Goal: Task Accomplishment & Management: Complete application form

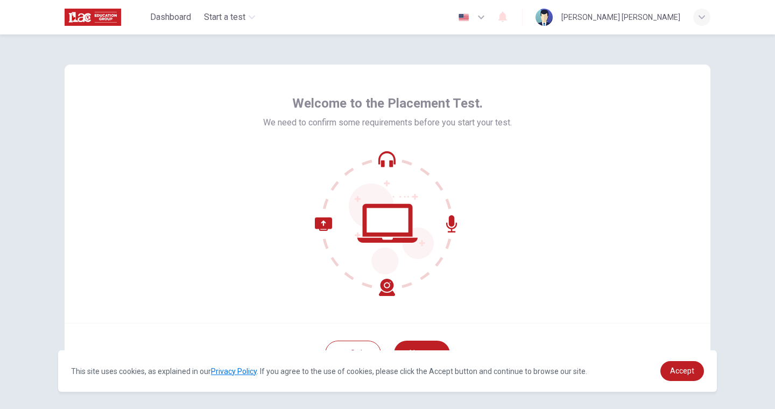
scroll to position [39, 0]
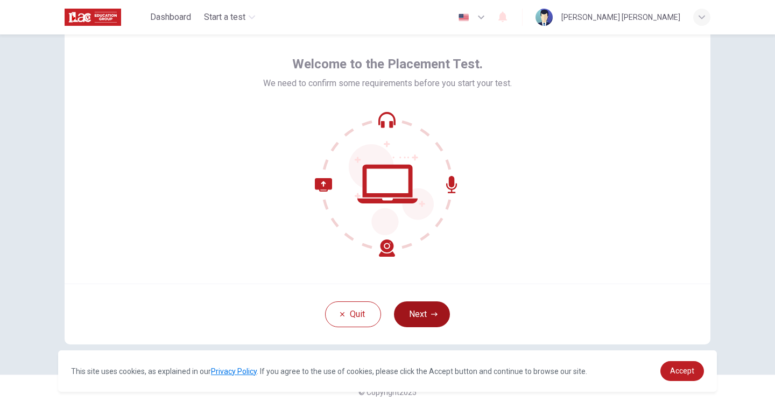
click at [435, 313] on icon "button" at bounding box center [434, 314] width 6 height 6
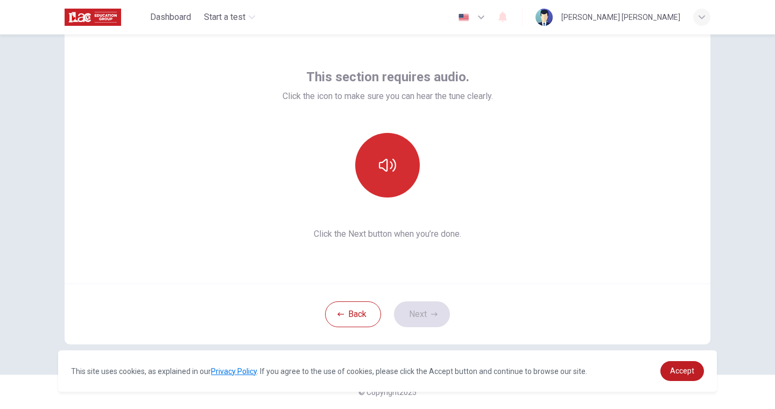
click at [396, 153] on button "button" at bounding box center [387, 165] width 65 height 65
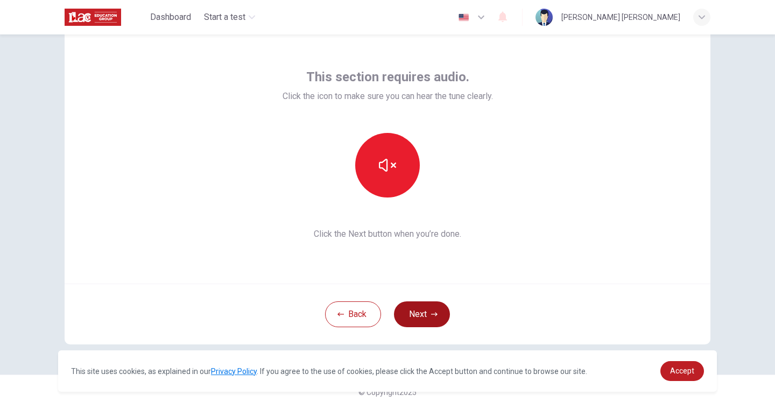
click at [421, 320] on button "Next" at bounding box center [422, 314] width 56 height 26
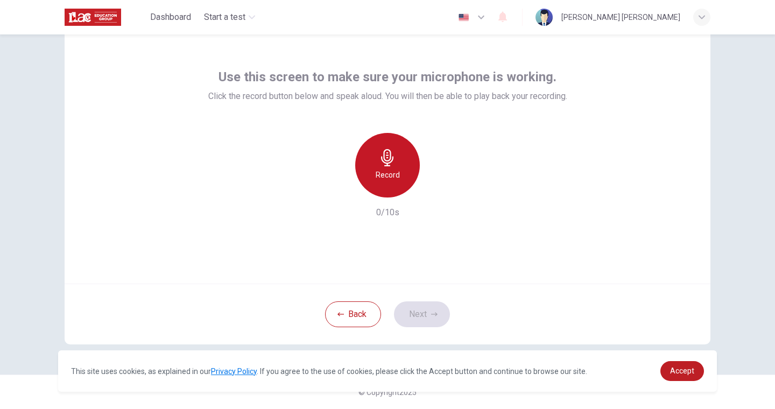
click at [381, 173] on h6 "Record" at bounding box center [388, 174] width 24 height 13
click at [391, 185] on div "Stop" at bounding box center [387, 165] width 65 height 65
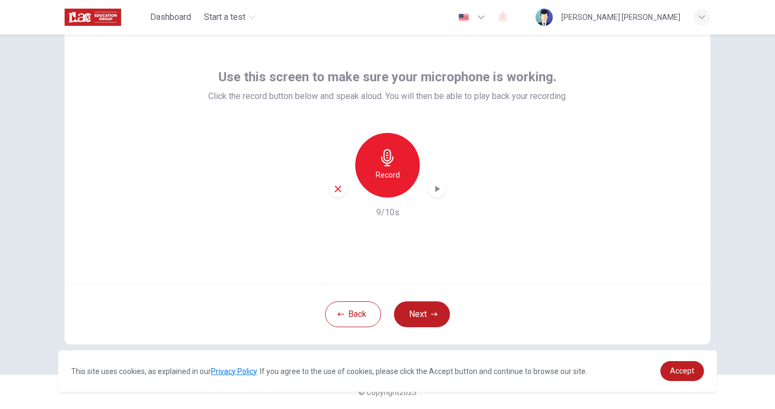
click at [437, 190] on icon "button" at bounding box center [437, 188] width 11 height 11
click at [685, 366] on span "Accept" at bounding box center [682, 370] width 24 height 9
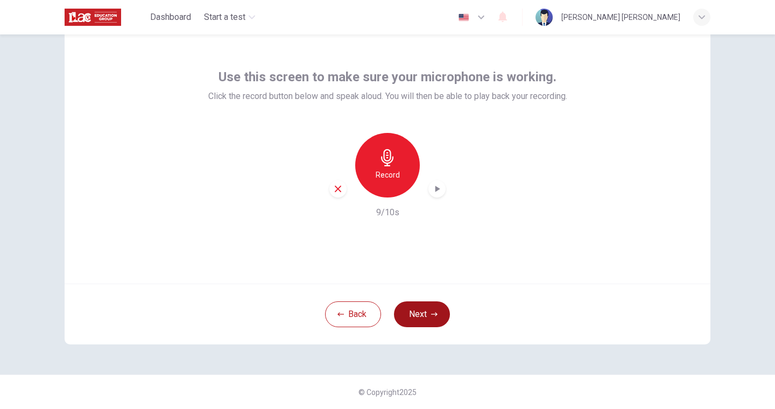
click at [425, 302] on button "Next" at bounding box center [422, 314] width 56 height 26
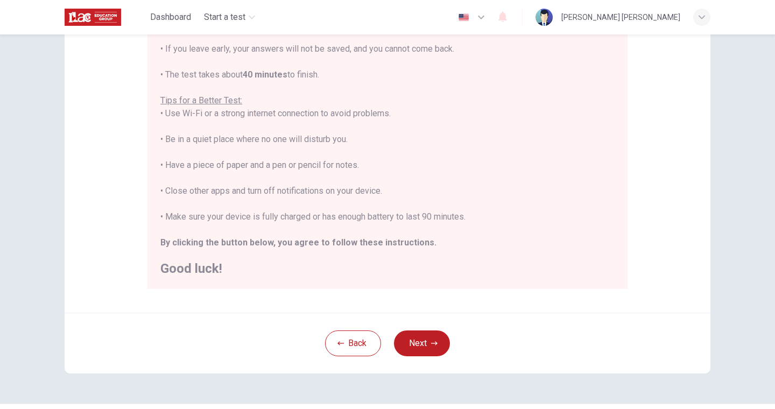
scroll to position [145, 0]
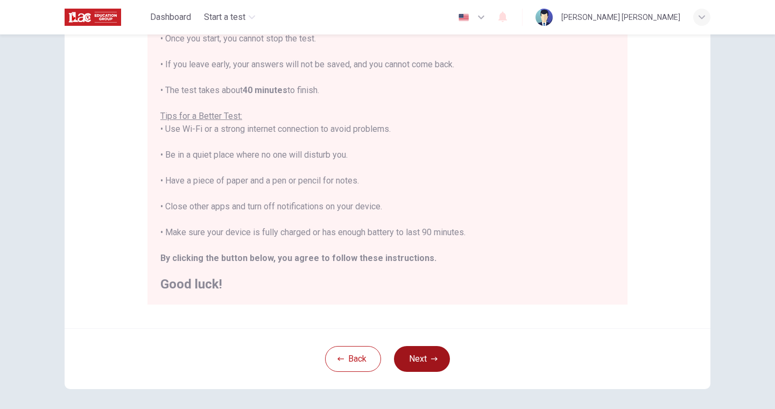
click at [415, 365] on button "Next" at bounding box center [422, 359] width 56 height 26
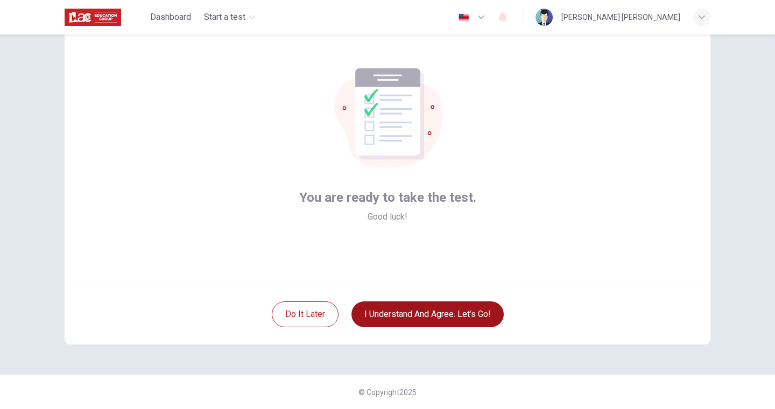
scroll to position [39, 0]
click at [394, 313] on button "I understand and agree. Let’s go!" at bounding box center [427, 314] width 152 height 26
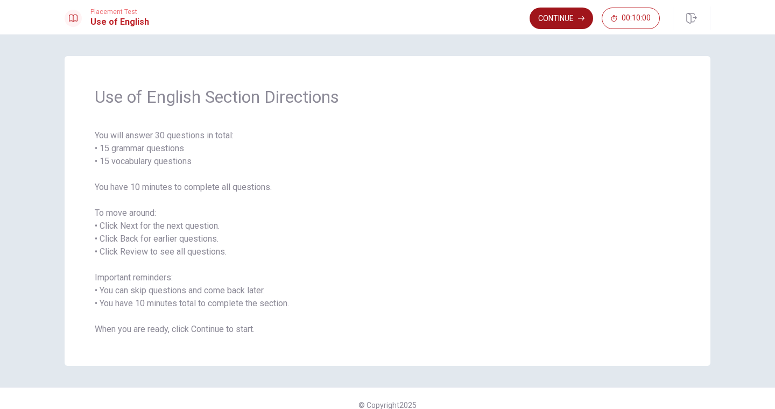
click at [559, 22] on button "Continue" at bounding box center [560, 19] width 63 height 22
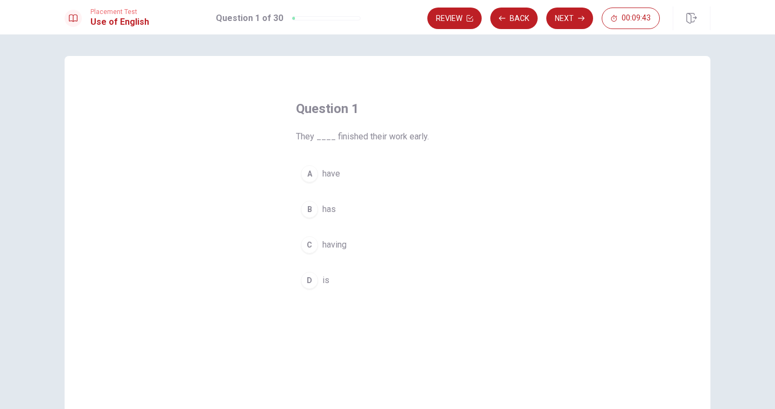
click at [326, 174] on span "have" at bounding box center [331, 173] width 18 height 13
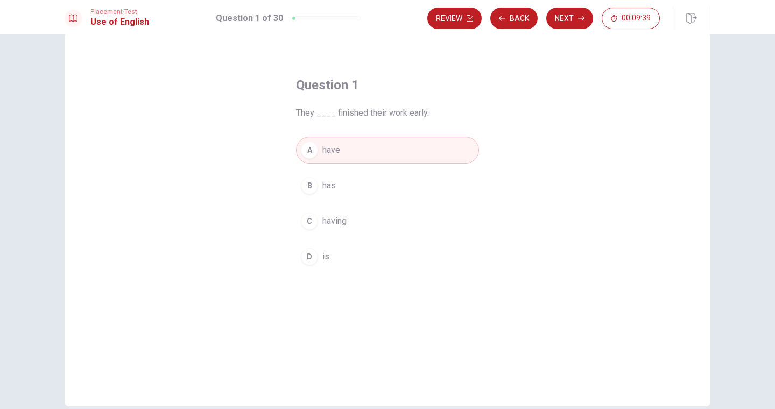
scroll to position [5, 0]
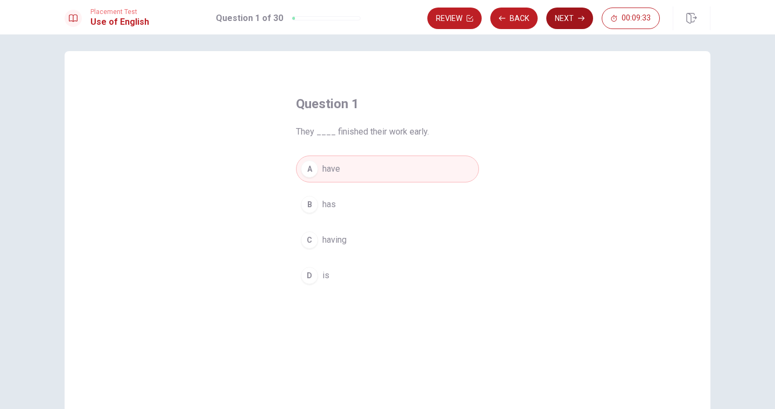
click at [565, 16] on button "Next" at bounding box center [569, 19] width 47 height 22
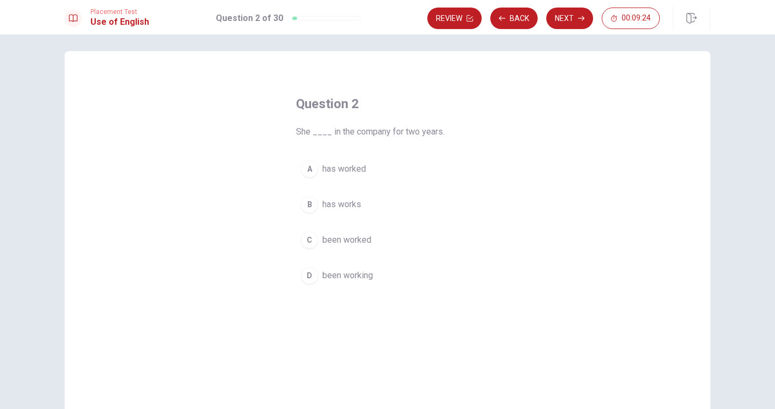
click at [352, 169] on span "has worked" at bounding box center [344, 168] width 44 height 13
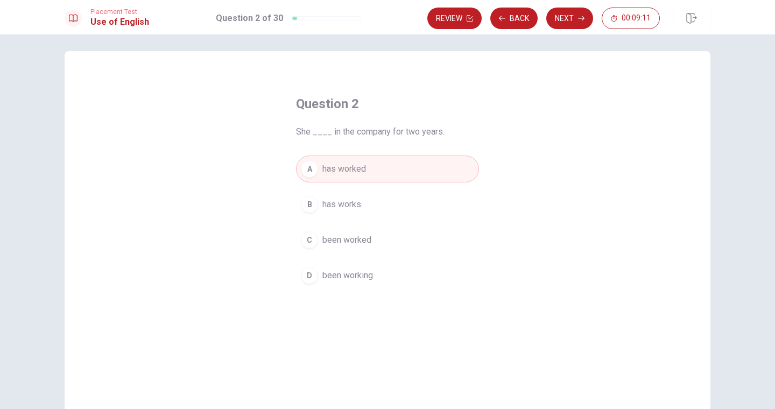
click at [362, 241] on span "been worked" at bounding box center [346, 240] width 49 height 13
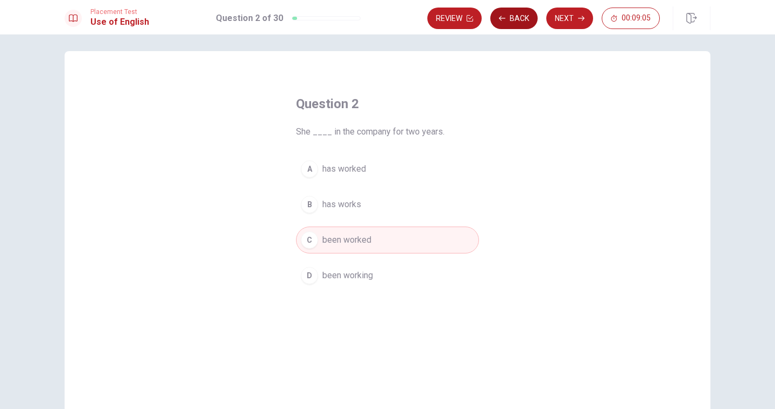
click at [511, 18] on button "Back" at bounding box center [513, 19] width 47 height 22
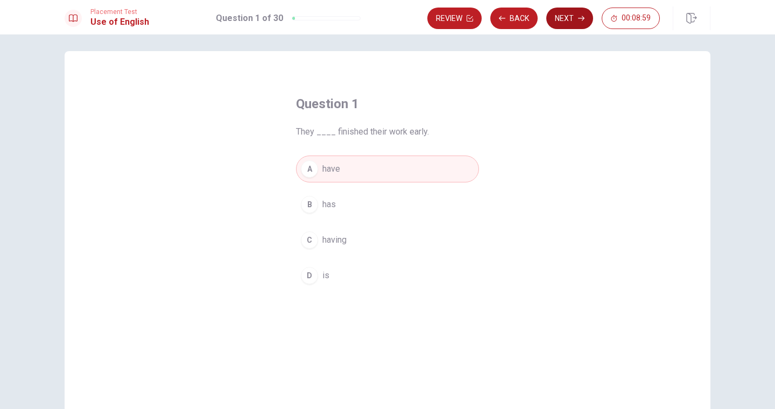
click at [571, 20] on button "Next" at bounding box center [569, 19] width 47 height 22
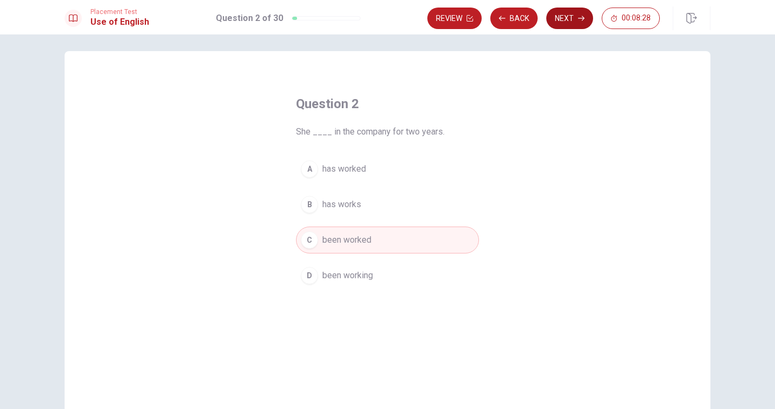
click at [575, 19] on button "Next" at bounding box center [569, 19] width 47 height 22
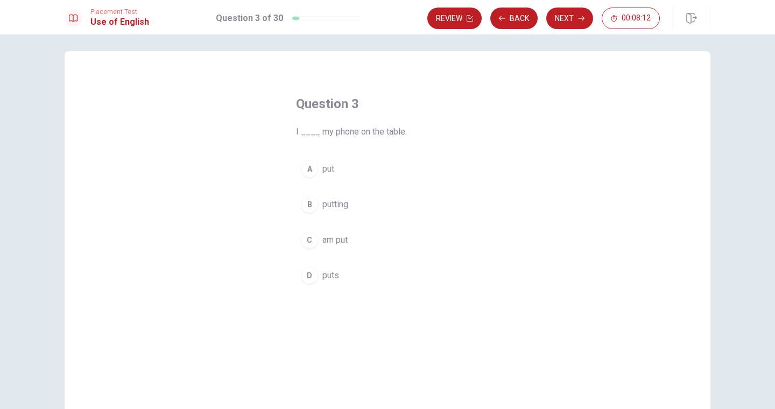
click at [328, 168] on span "put" at bounding box center [328, 168] width 12 height 13
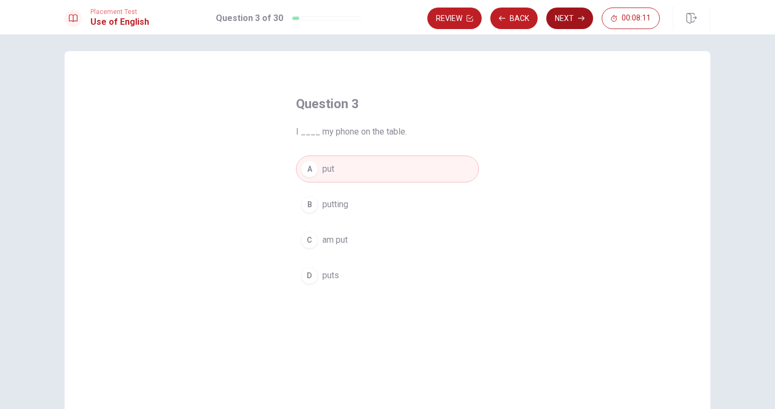
click at [570, 20] on button "Next" at bounding box center [569, 19] width 47 height 22
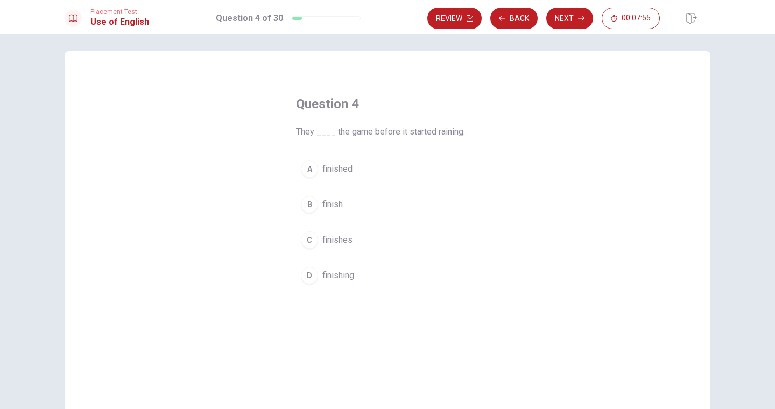
click at [350, 171] on span "finished" at bounding box center [337, 168] width 30 height 13
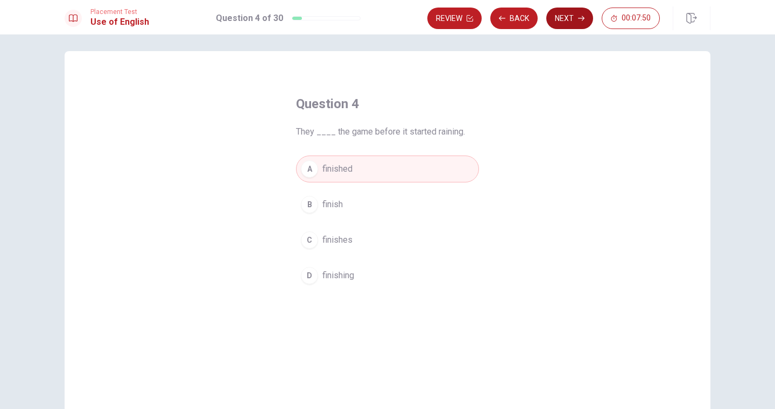
click at [570, 18] on button "Next" at bounding box center [569, 19] width 47 height 22
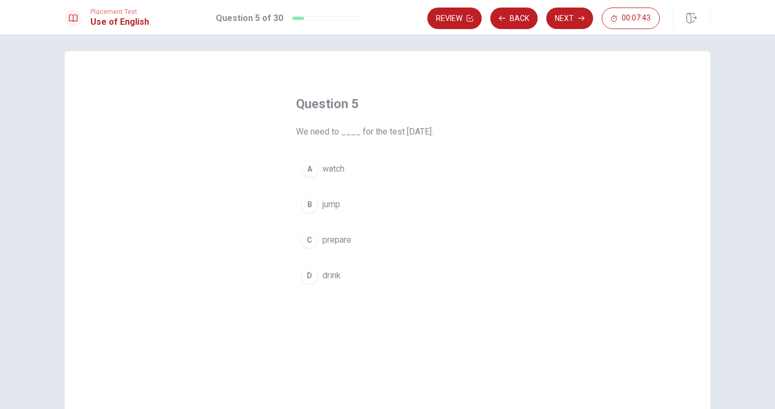
click at [336, 246] on span "prepare" at bounding box center [336, 240] width 29 height 13
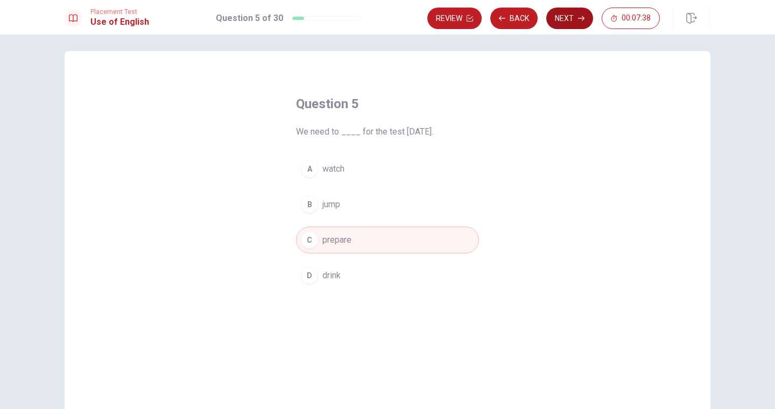
click at [564, 23] on button "Next" at bounding box center [569, 19] width 47 height 22
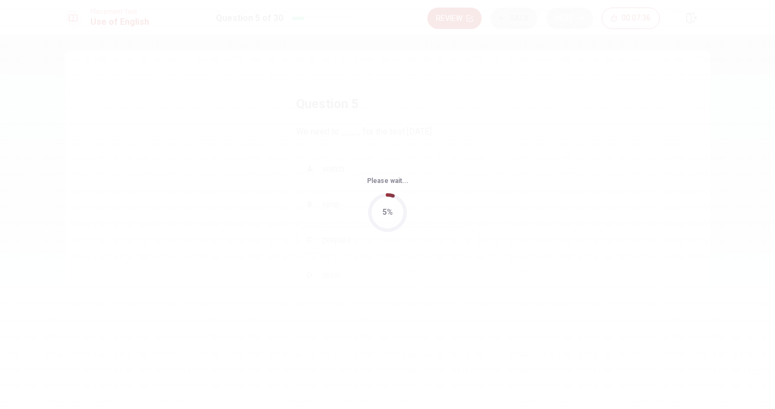
scroll to position [0, 0]
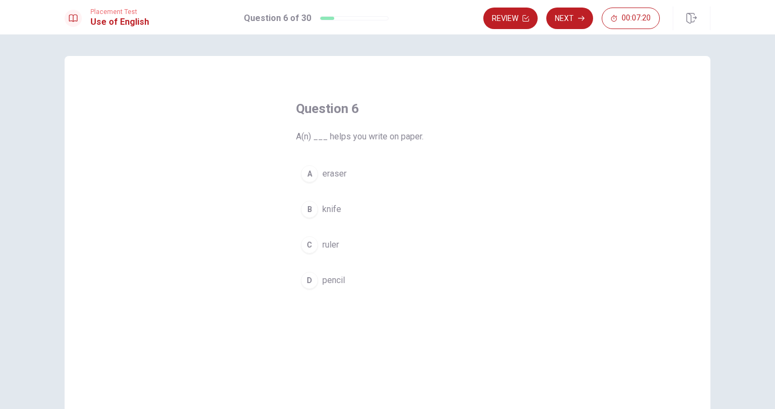
click at [327, 285] on span "pencil" at bounding box center [333, 280] width 23 height 13
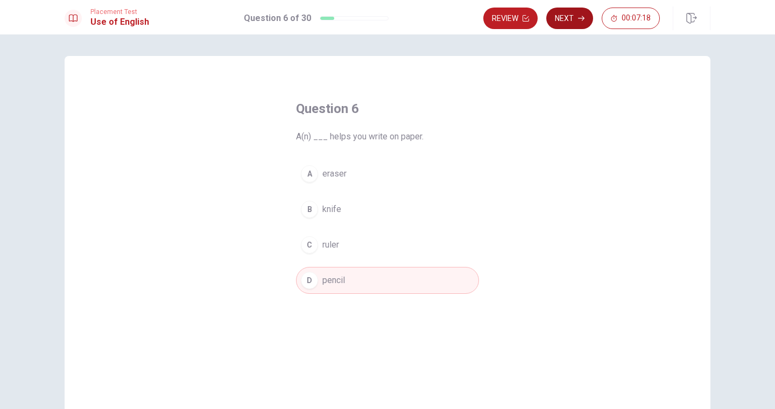
click at [564, 23] on button "Next" at bounding box center [569, 19] width 47 height 22
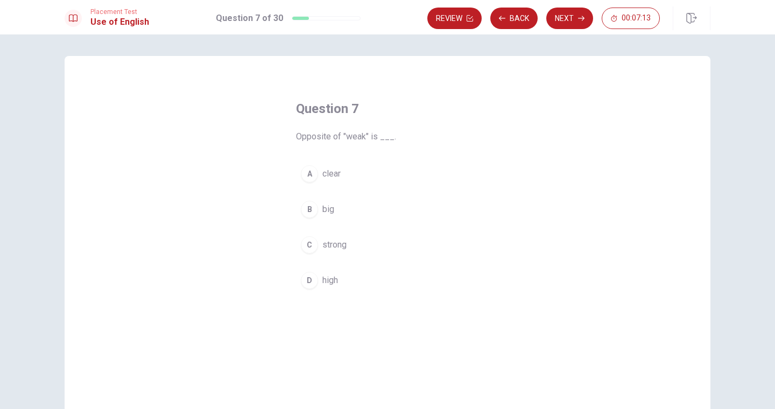
click at [332, 246] on span "strong" at bounding box center [334, 244] width 24 height 13
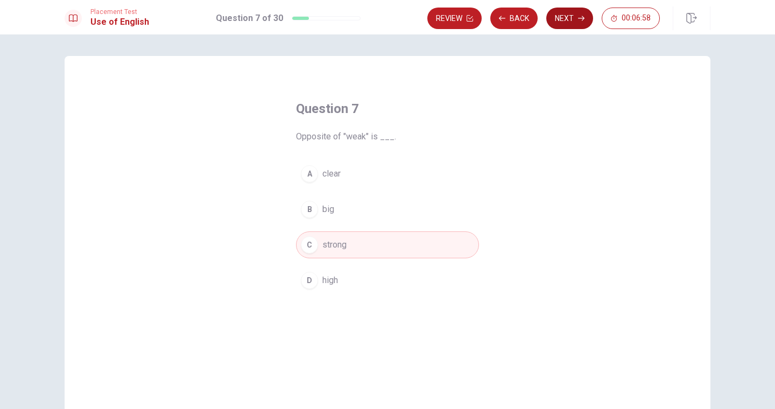
click at [568, 20] on button "Next" at bounding box center [569, 19] width 47 height 22
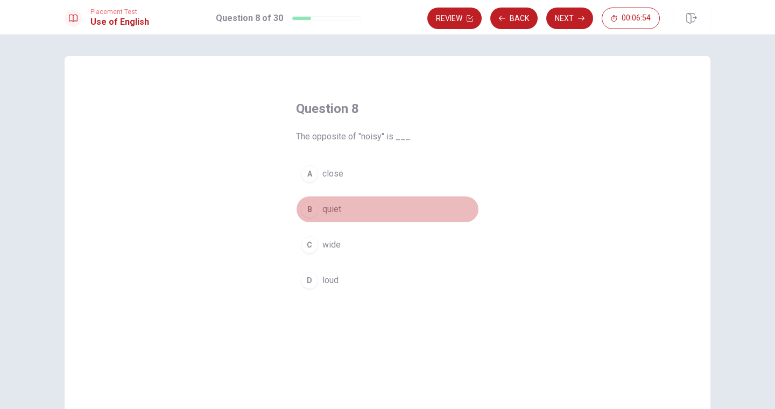
click at [335, 210] on span "quiet" at bounding box center [331, 209] width 19 height 13
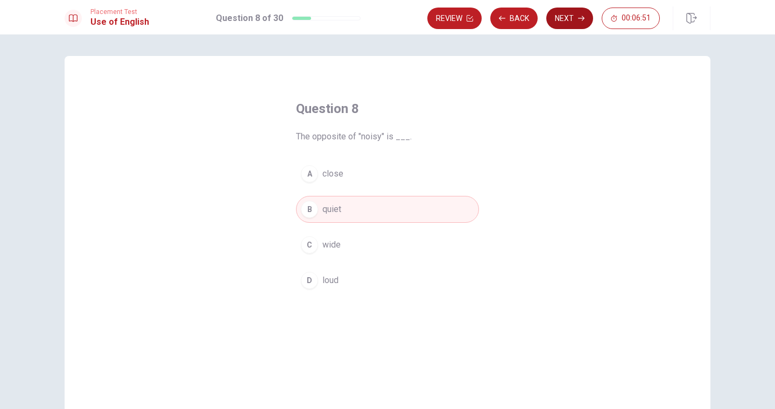
click at [568, 20] on button "Next" at bounding box center [569, 19] width 47 height 22
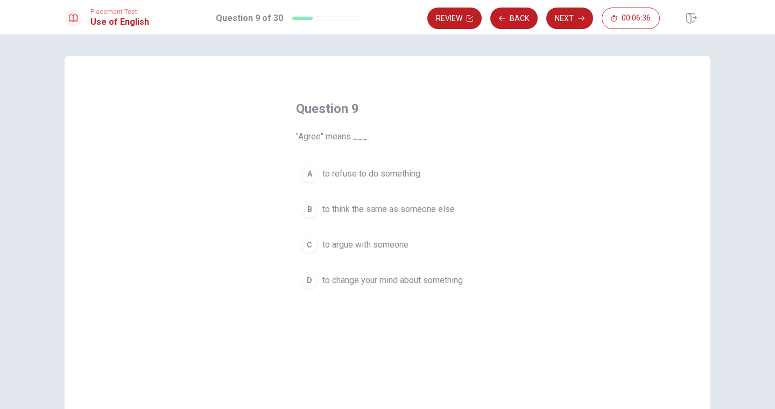
click at [434, 207] on span "to think the same as someone else" at bounding box center [388, 209] width 132 height 13
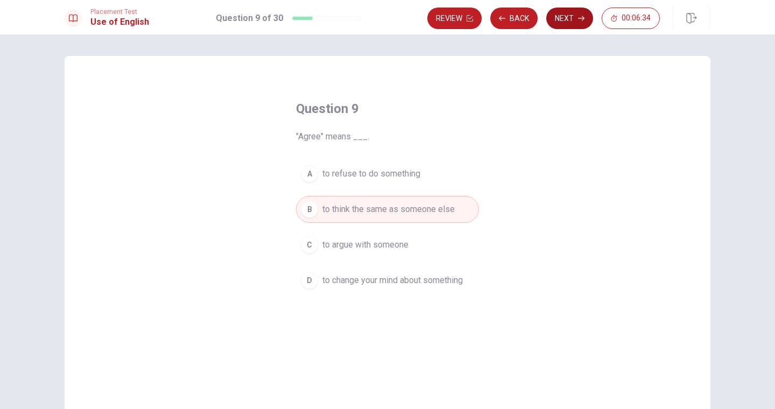
click at [568, 19] on button "Next" at bounding box center [569, 19] width 47 height 22
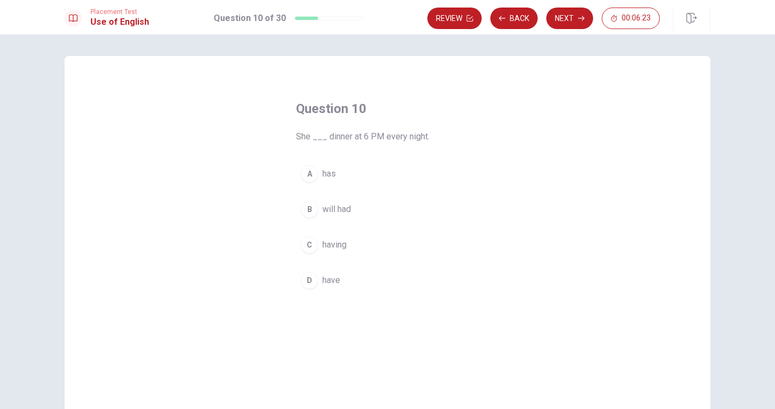
click at [342, 244] on span "having" at bounding box center [334, 244] width 24 height 13
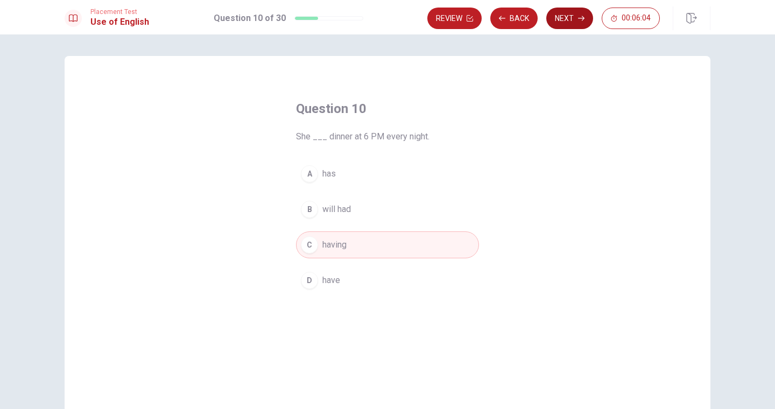
click at [565, 26] on button "Next" at bounding box center [569, 19] width 47 height 22
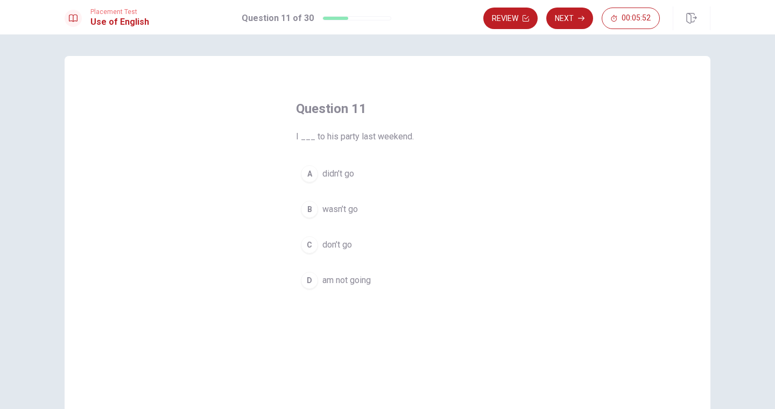
click at [342, 175] on span "didn’t go" at bounding box center [338, 173] width 32 height 13
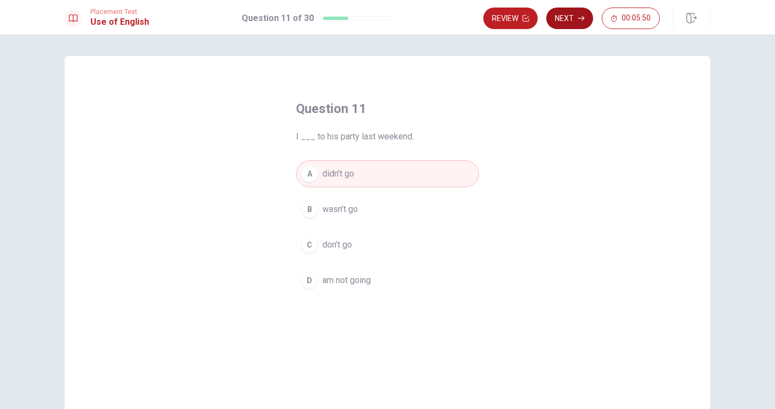
click at [567, 21] on button "Next" at bounding box center [569, 19] width 47 height 22
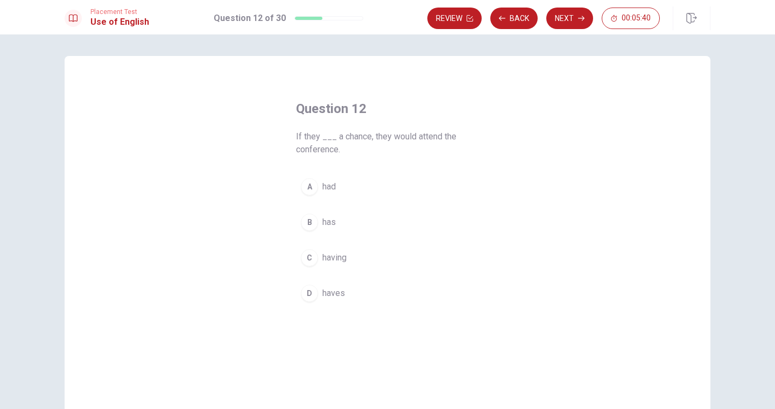
click at [326, 188] on span "had" at bounding box center [328, 186] width 13 height 13
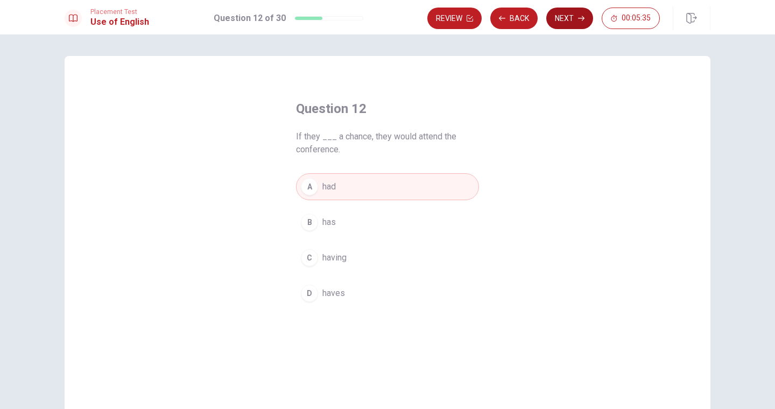
click at [563, 25] on button "Next" at bounding box center [569, 19] width 47 height 22
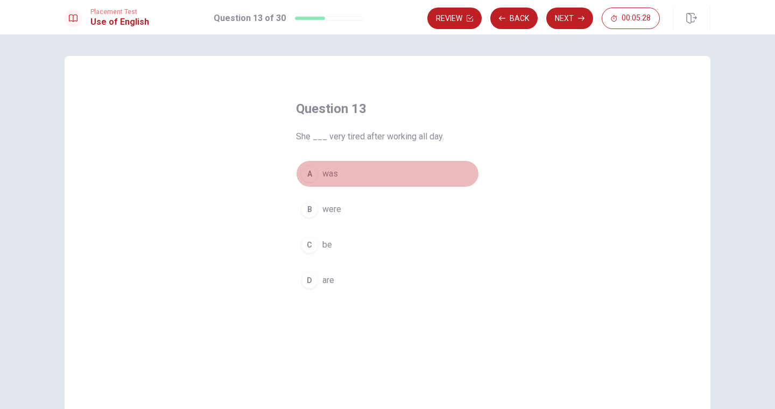
click at [336, 173] on span "was" at bounding box center [330, 173] width 16 height 13
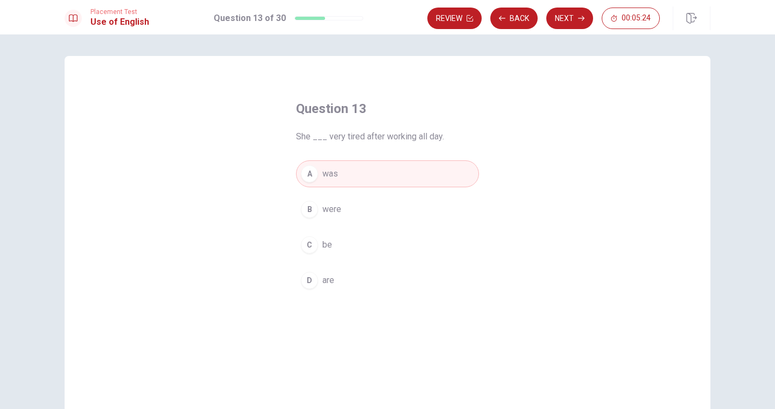
click at [322, 287] on button "D are" at bounding box center [387, 280] width 183 height 27
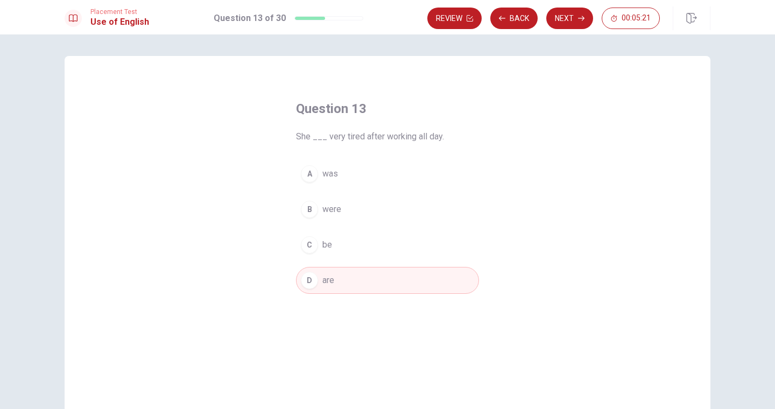
click at [335, 178] on span "was" at bounding box center [330, 173] width 16 height 13
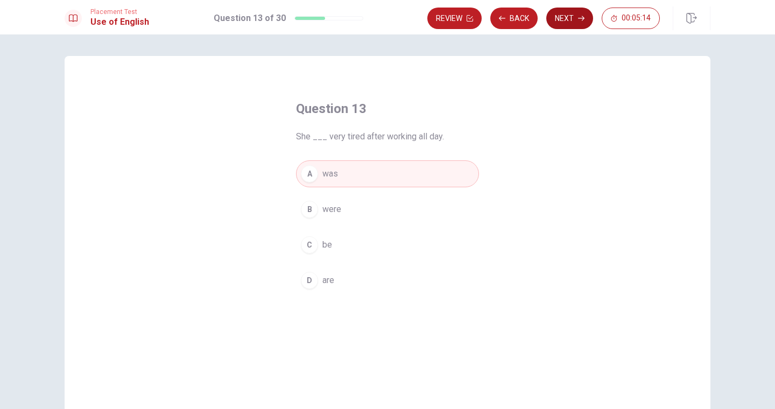
click at [573, 21] on button "Next" at bounding box center [569, 19] width 47 height 22
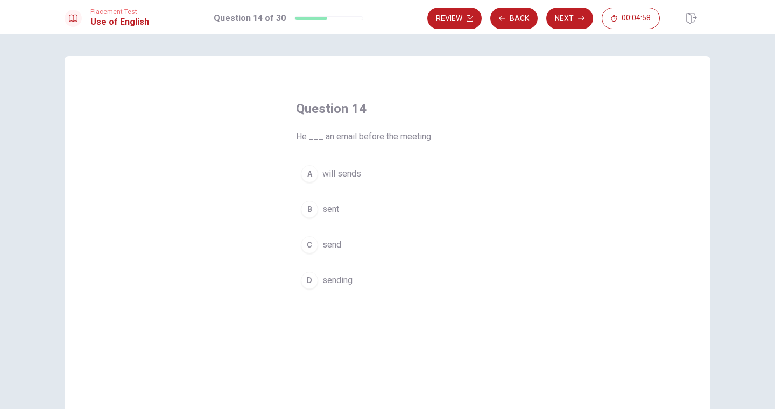
click at [345, 176] on span "will sends" at bounding box center [341, 173] width 39 height 13
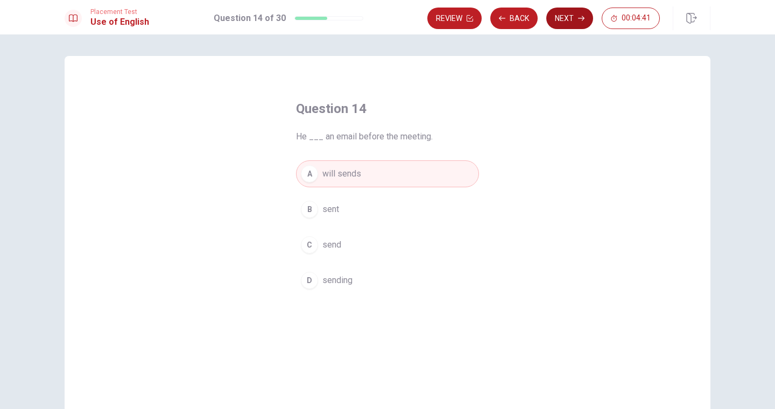
click at [566, 16] on button "Next" at bounding box center [569, 19] width 47 height 22
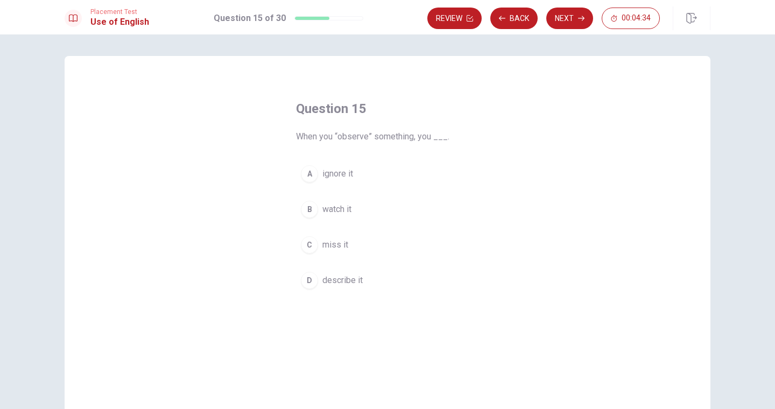
click at [328, 210] on span "watch it" at bounding box center [336, 209] width 29 height 13
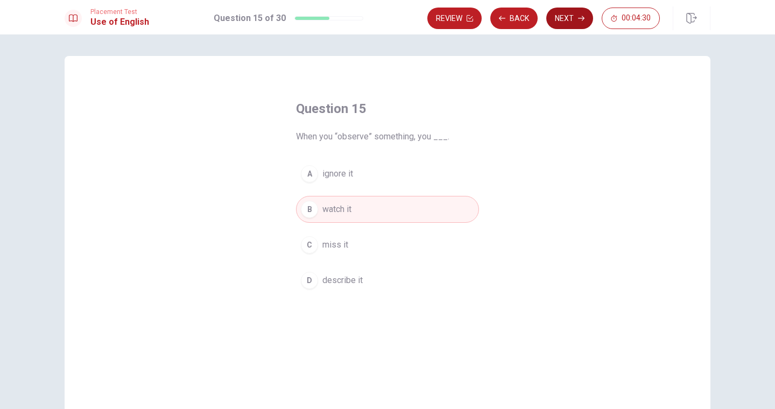
click at [571, 22] on button "Next" at bounding box center [569, 19] width 47 height 22
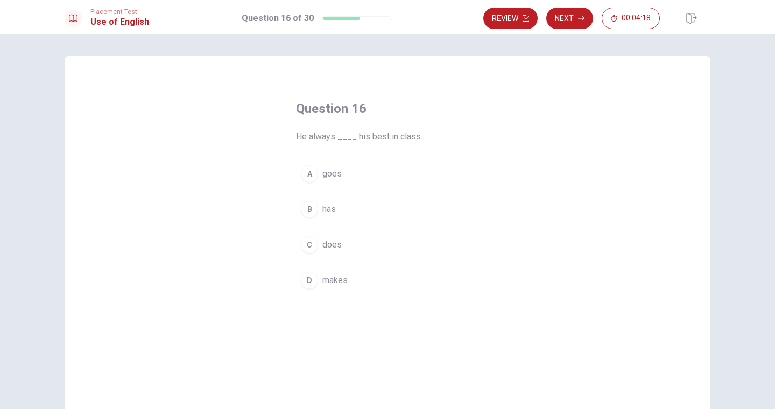
click at [327, 243] on span "does" at bounding box center [331, 244] width 19 height 13
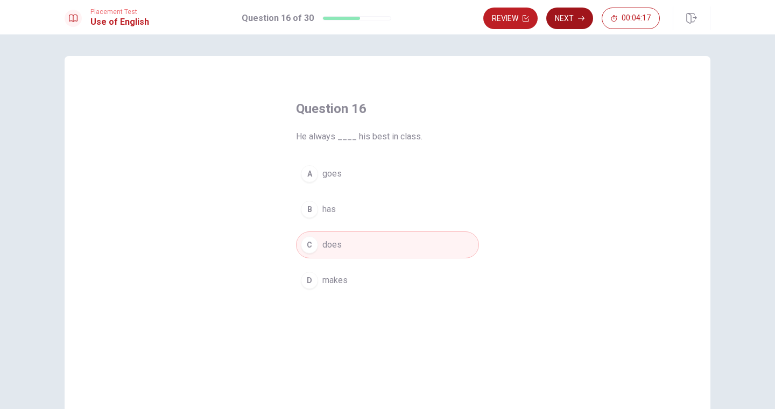
click at [567, 18] on button "Next" at bounding box center [569, 19] width 47 height 22
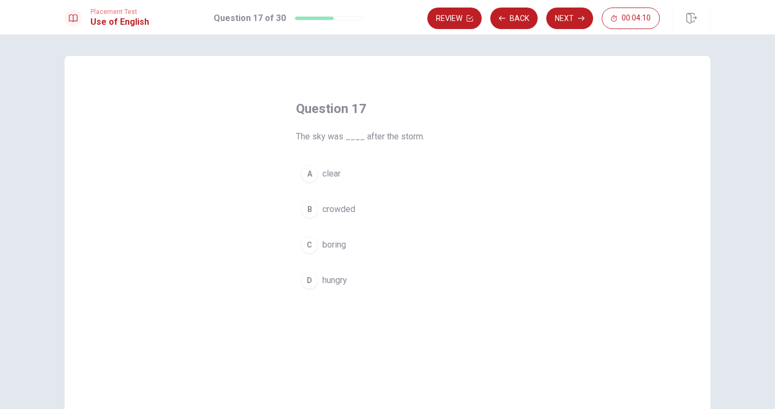
click at [324, 171] on span "clear" at bounding box center [331, 173] width 18 height 13
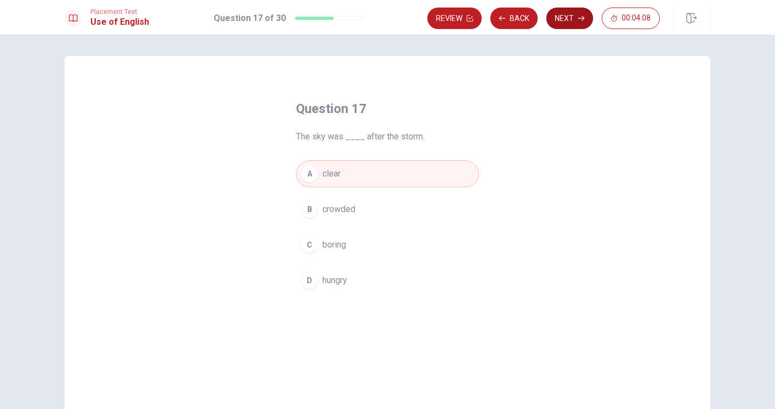
click at [574, 20] on button "Next" at bounding box center [569, 19] width 47 height 22
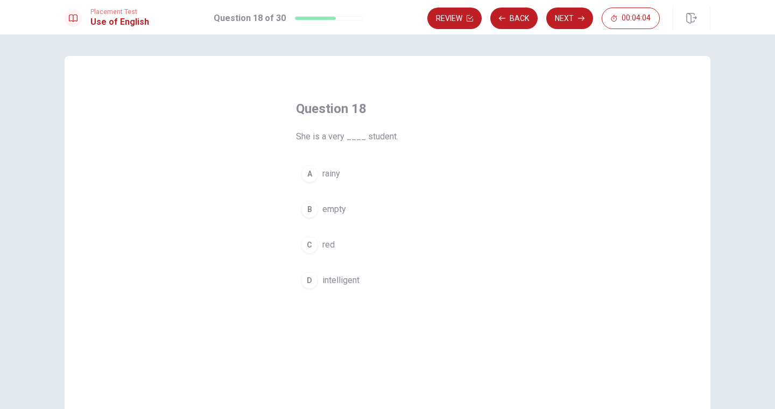
click at [349, 278] on span "intelligent" at bounding box center [340, 280] width 37 height 13
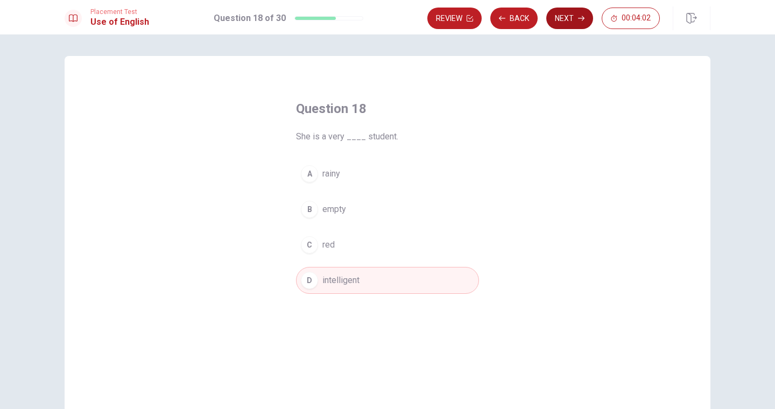
click at [568, 22] on button "Next" at bounding box center [569, 19] width 47 height 22
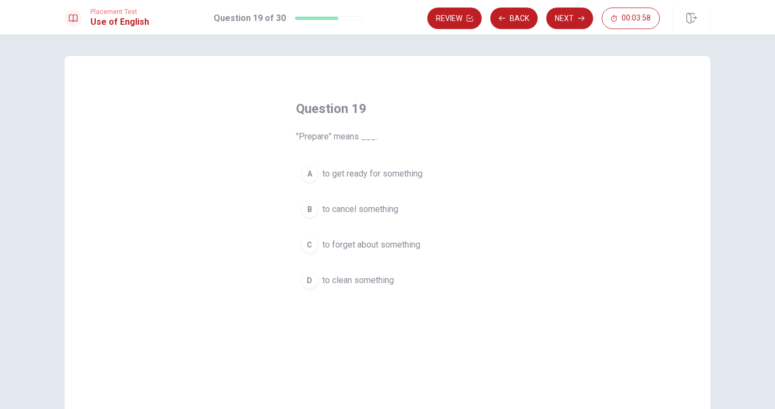
click at [367, 174] on span "to get ready for something" at bounding box center [372, 173] width 100 height 13
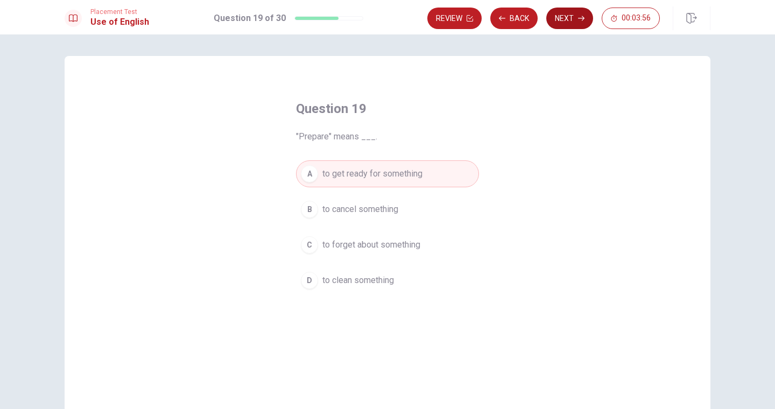
click at [563, 23] on button "Next" at bounding box center [569, 19] width 47 height 22
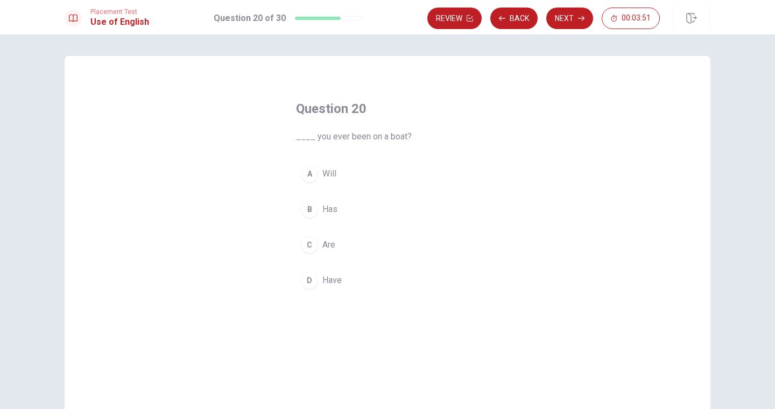
click at [336, 277] on span "Have" at bounding box center [331, 280] width 19 height 13
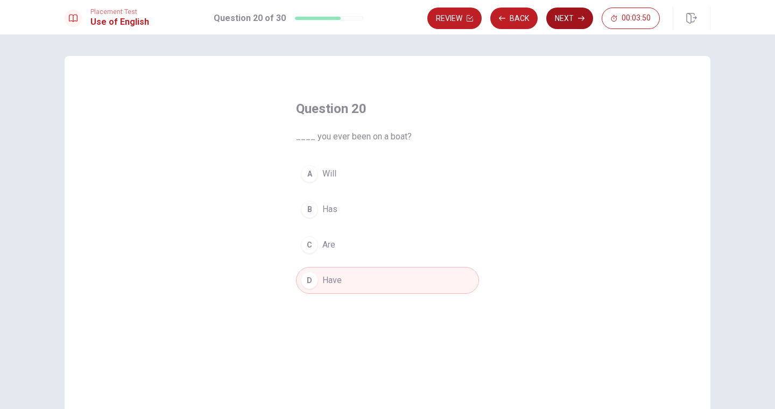
click at [577, 21] on button "Next" at bounding box center [569, 19] width 47 height 22
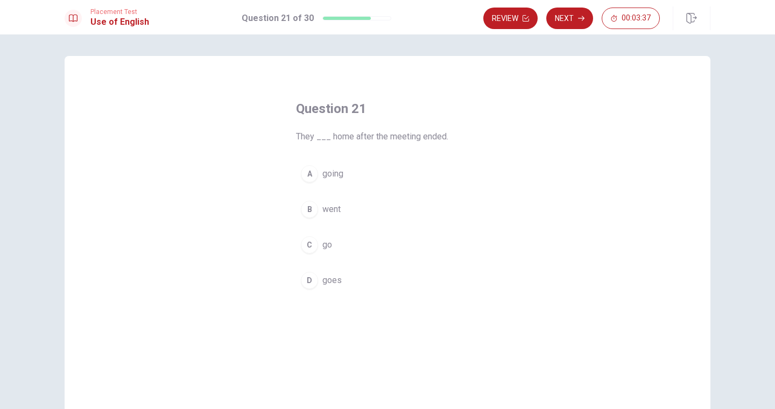
click at [333, 208] on span "went" at bounding box center [331, 209] width 18 height 13
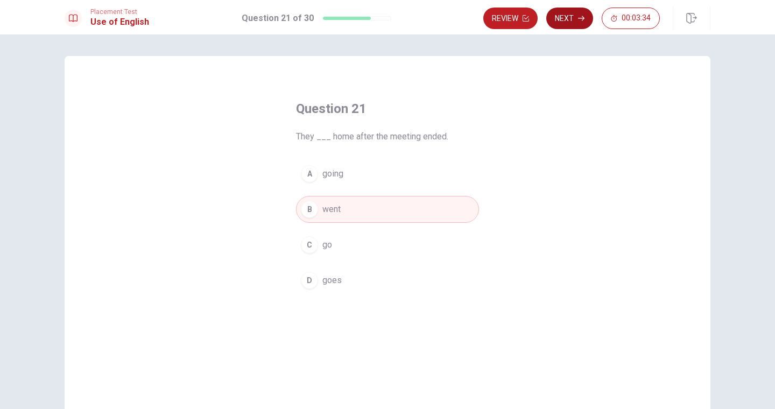
click at [570, 23] on button "Next" at bounding box center [569, 19] width 47 height 22
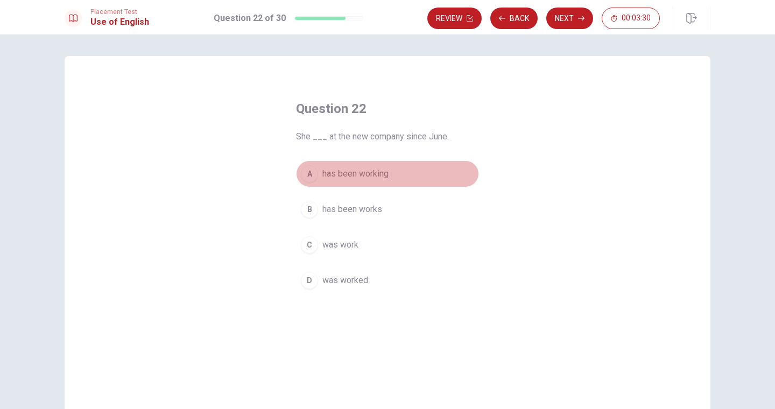
click at [373, 172] on span "has been working" at bounding box center [355, 173] width 66 height 13
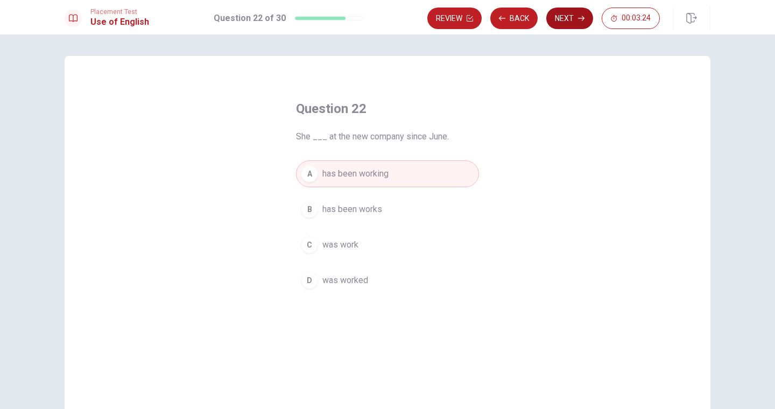
click at [562, 21] on button "Next" at bounding box center [569, 19] width 47 height 22
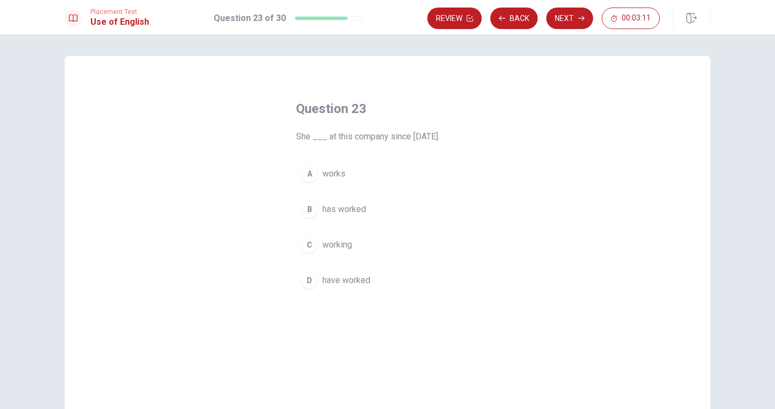
click at [346, 212] on span "has worked" at bounding box center [344, 209] width 44 height 13
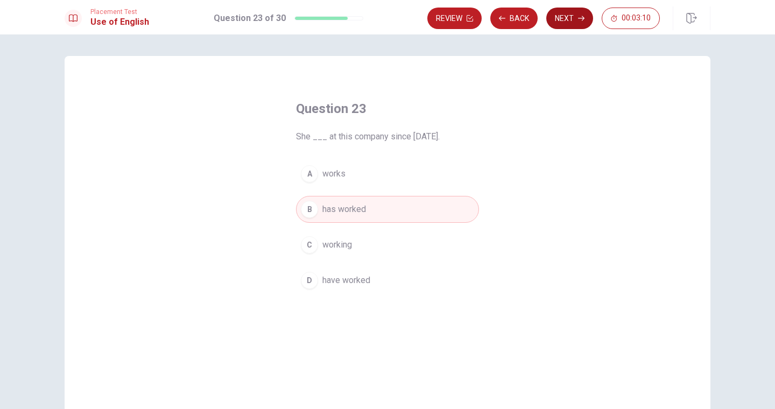
click at [574, 25] on button "Next" at bounding box center [569, 19] width 47 height 22
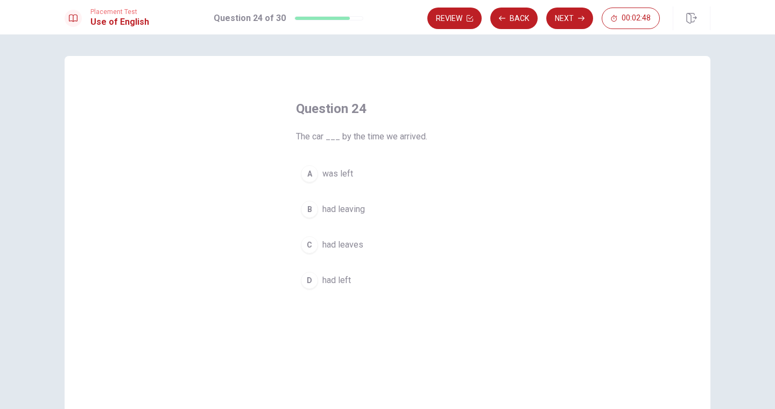
click at [346, 210] on span "had leaving" at bounding box center [343, 209] width 43 height 13
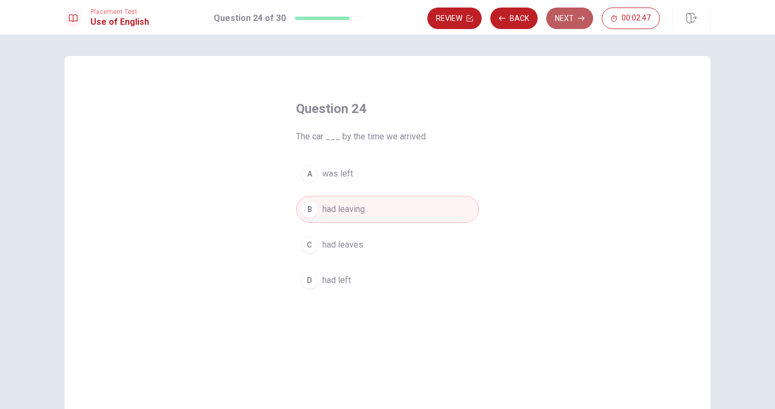
click at [565, 18] on button "Next" at bounding box center [569, 19] width 47 height 22
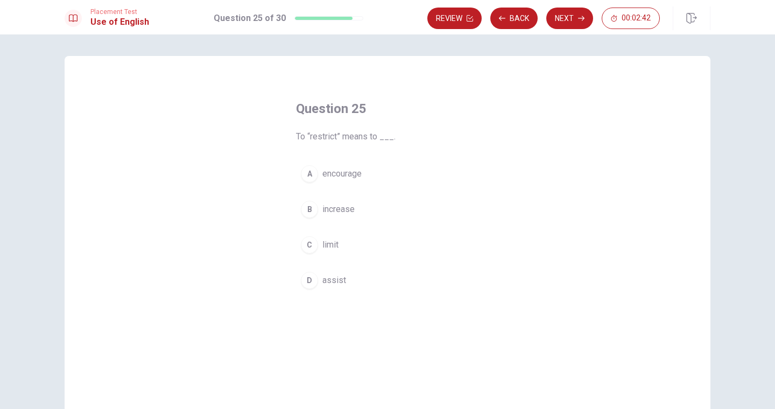
click at [326, 245] on span "limit" at bounding box center [330, 244] width 16 height 13
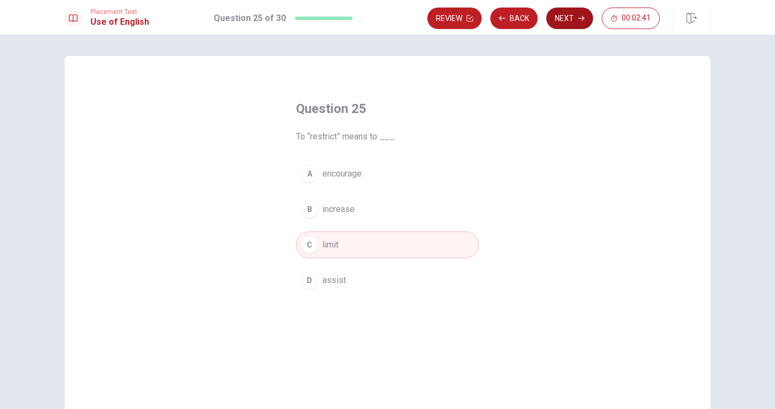
click at [556, 19] on button "Next" at bounding box center [569, 19] width 47 height 22
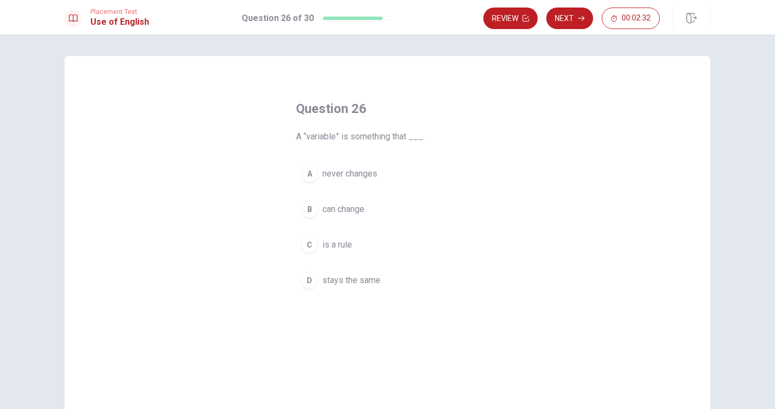
click at [352, 211] on span "can change" at bounding box center [343, 209] width 42 height 13
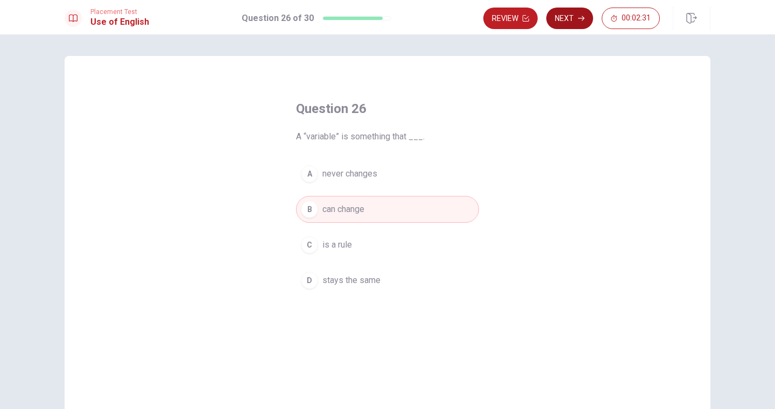
click at [566, 17] on button "Next" at bounding box center [569, 19] width 47 height 22
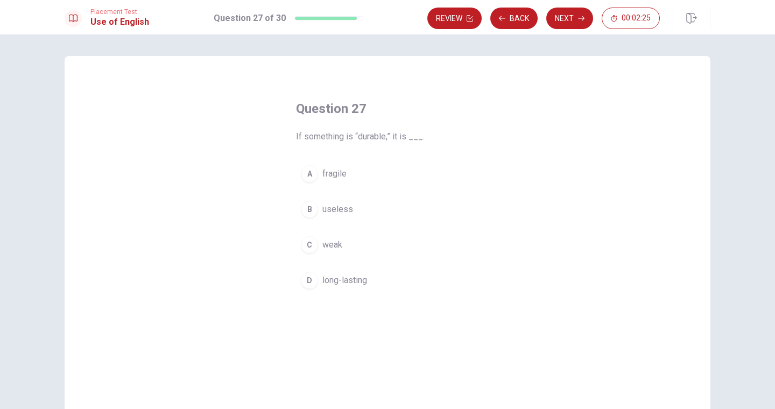
click at [337, 282] on span "long-lasting" at bounding box center [344, 280] width 45 height 13
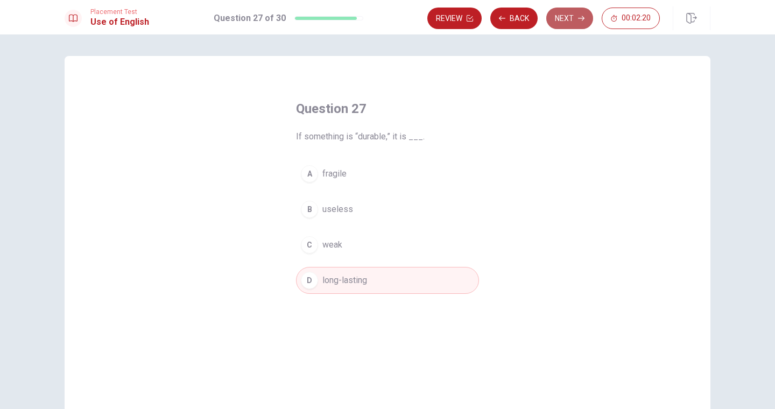
click at [564, 18] on button "Next" at bounding box center [569, 19] width 47 height 22
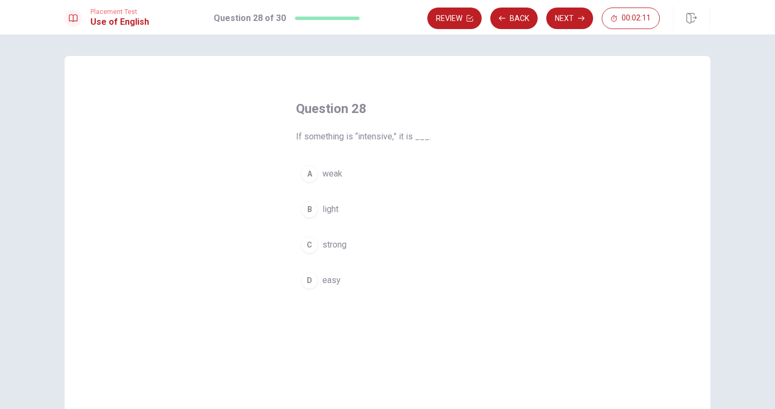
click at [330, 243] on span "strong" at bounding box center [334, 244] width 24 height 13
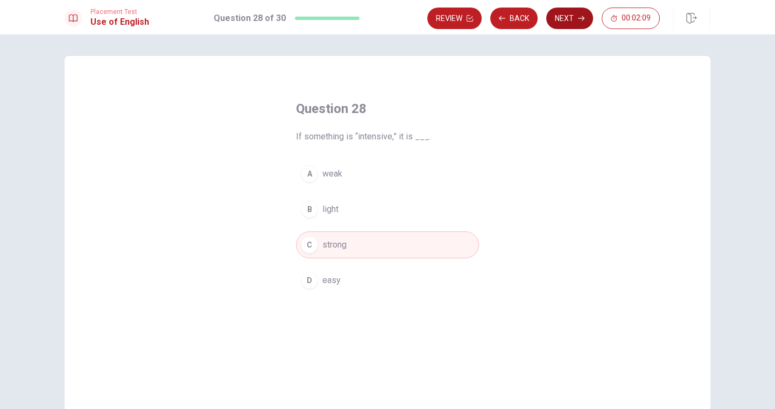
click at [574, 18] on button "Next" at bounding box center [569, 19] width 47 height 22
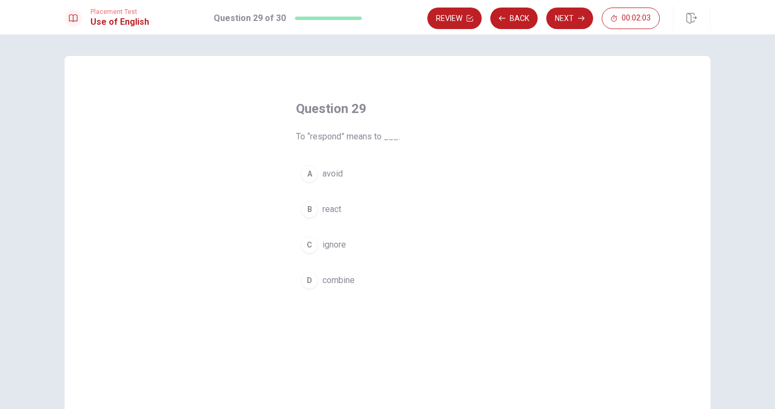
click at [327, 209] on span "react" at bounding box center [331, 209] width 19 height 13
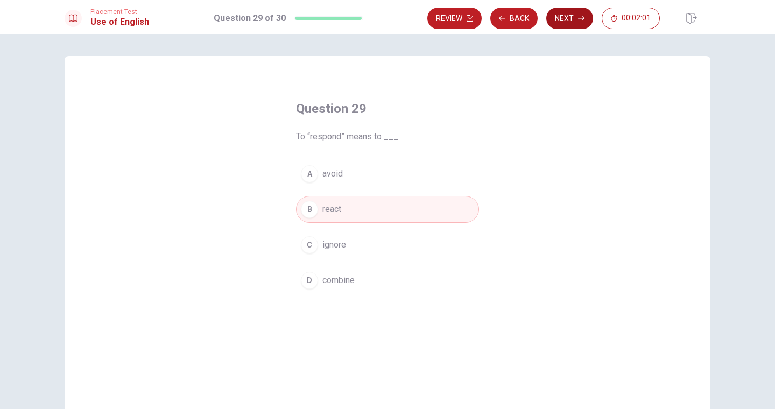
click at [567, 24] on button "Next" at bounding box center [569, 19] width 47 height 22
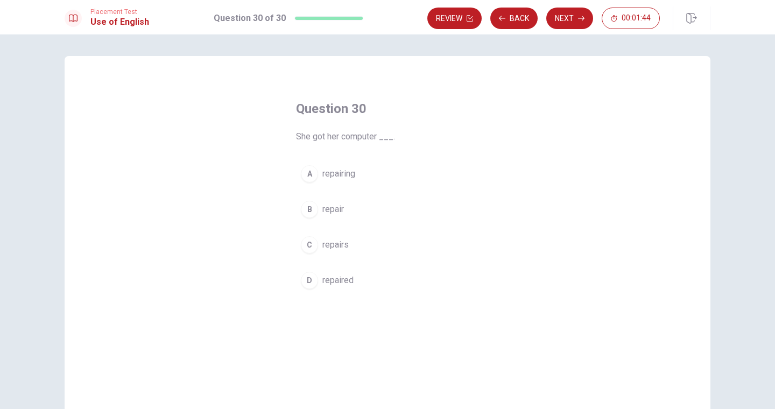
click at [332, 209] on span "repair" at bounding box center [333, 209] width 22 height 13
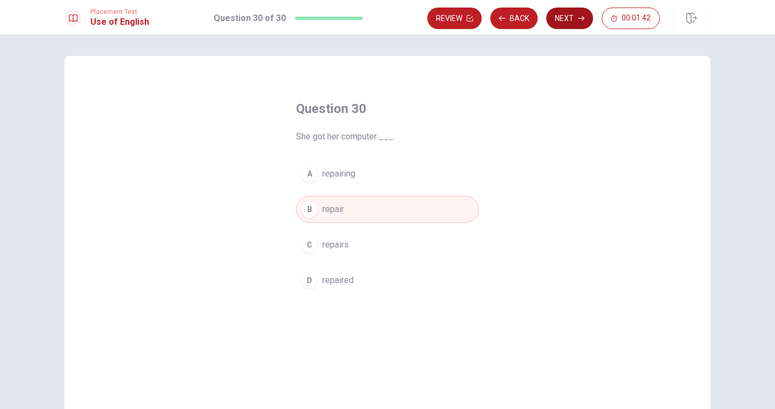
click at [572, 24] on button "Next" at bounding box center [569, 19] width 47 height 22
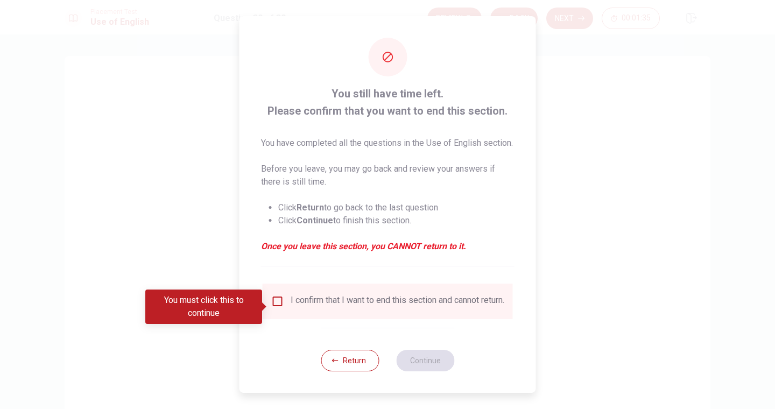
click at [277, 308] on input "You must click this to continue" at bounding box center [277, 301] width 13 height 13
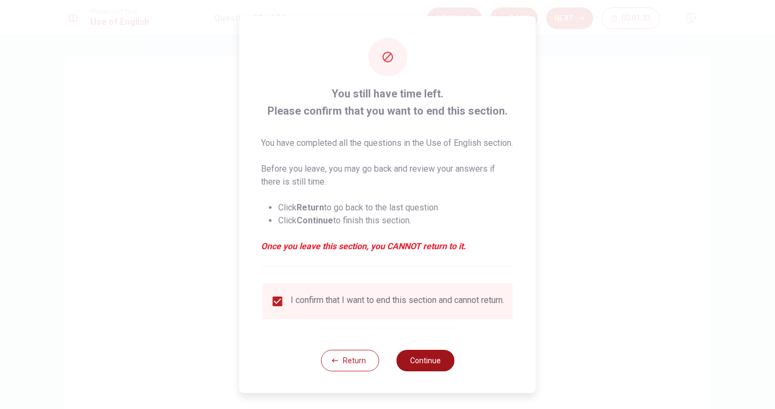
click at [419, 369] on button "Continue" at bounding box center [425, 361] width 58 height 22
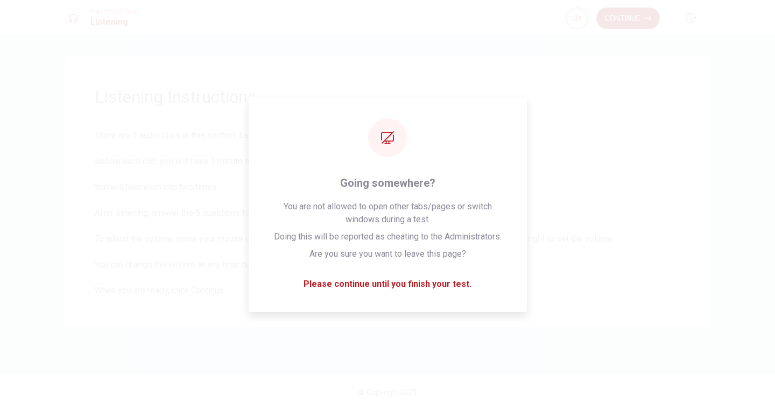
click at [638, 17] on button "Continue" at bounding box center [627, 19] width 63 height 22
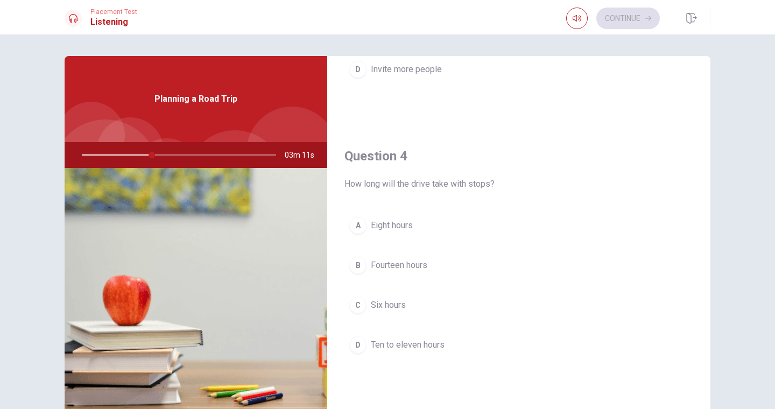
scroll to position [758, 0]
click at [427, 342] on span "Ten to eleven hours" at bounding box center [408, 343] width 74 height 13
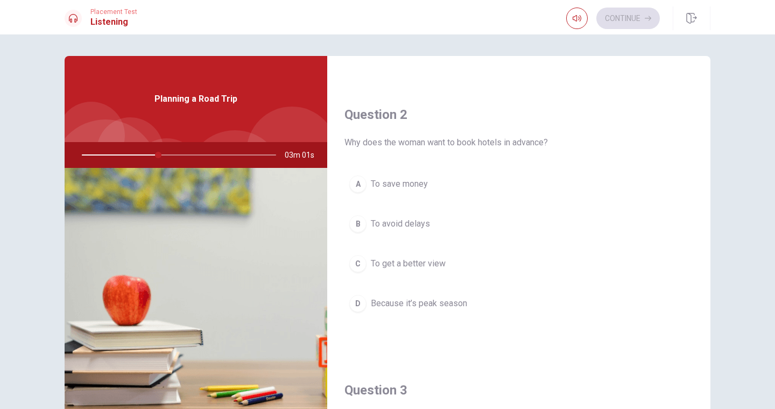
scroll to position [278, 0]
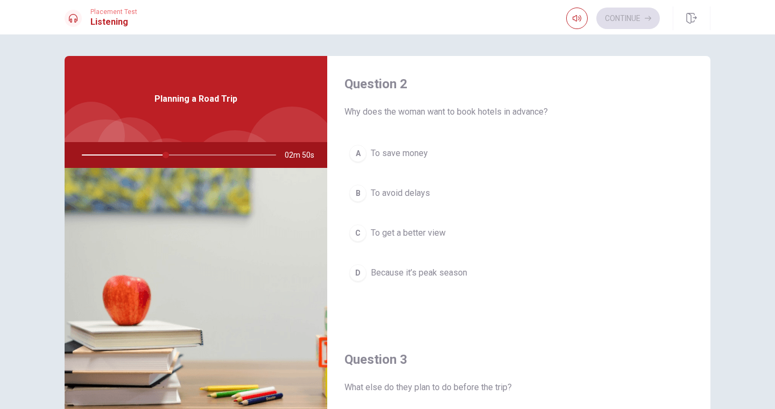
click at [423, 275] on span "Because it’s peak season" at bounding box center [419, 272] width 96 height 13
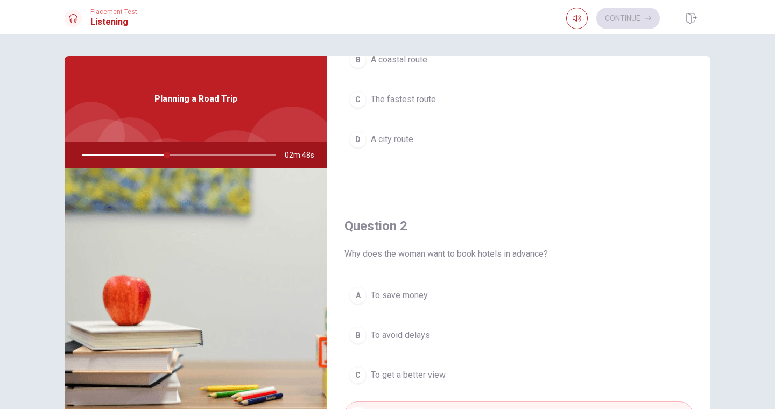
scroll to position [72, 0]
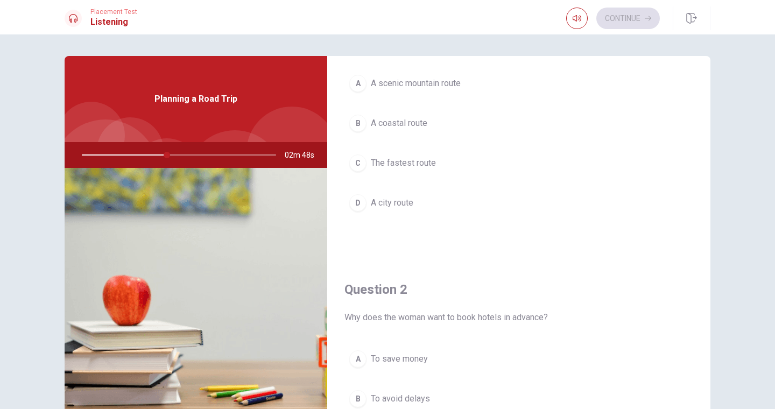
click at [443, 86] on span "A scenic mountain route" at bounding box center [416, 83] width 90 height 13
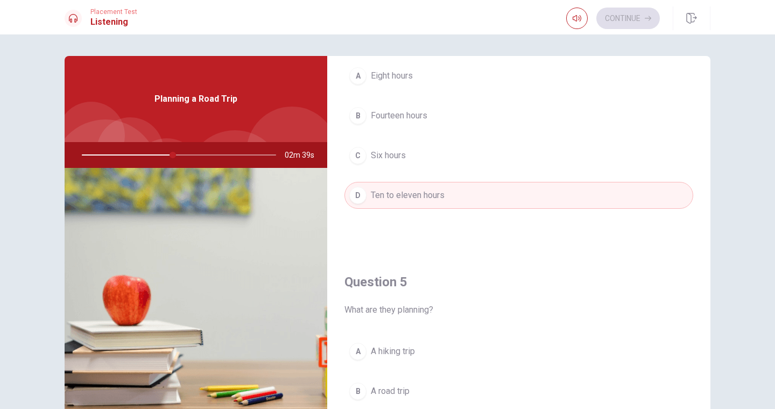
scroll to position [1003, 0]
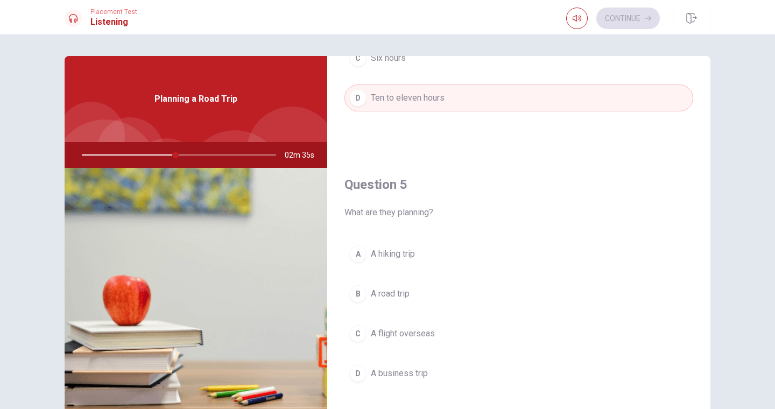
click at [375, 254] on span "A hiking trip" at bounding box center [393, 254] width 44 height 13
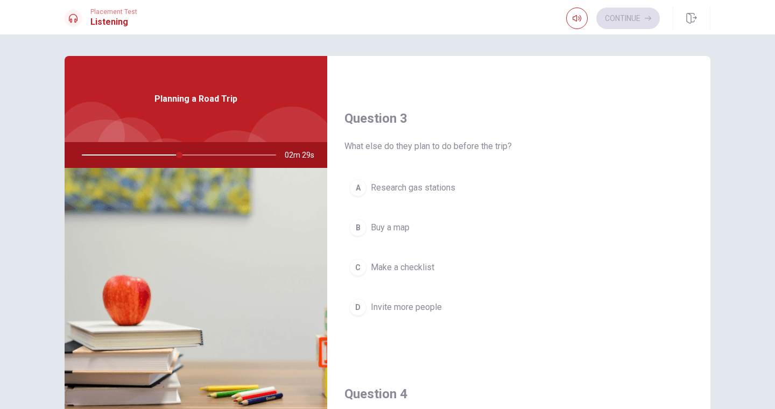
scroll to position [523, 0]
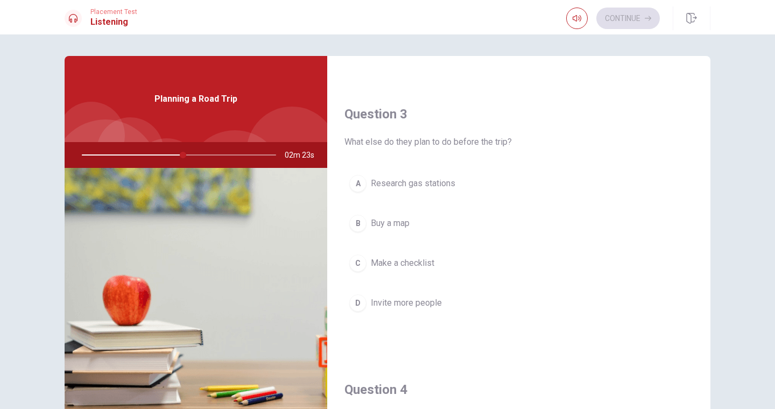
click at [398, 225] on span "Buy a map" at bounding box center [390, 223] width 39 height 13
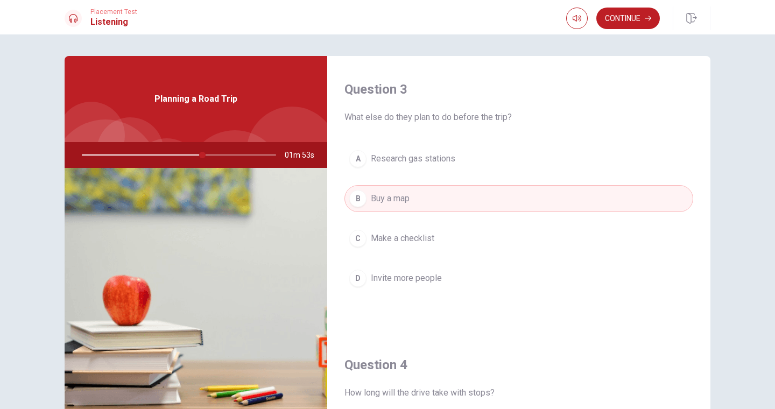
scroll to position [554, 0]
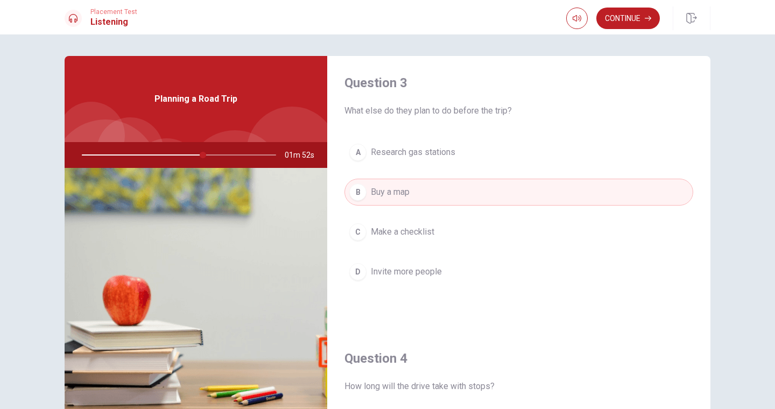
click at [425, 234] on span "Make a checklist" at bounding box center [402, 231] width 63 height 13
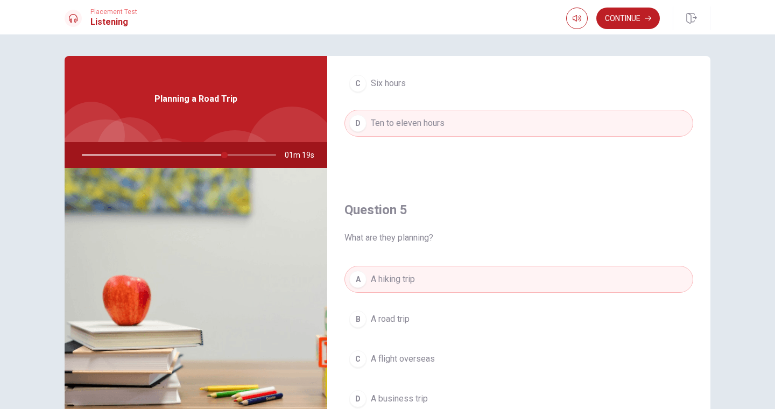
scroll to position [979, 0]
click at [407, 316] on span "A road trip" at bounding box center [390, 318] width 39 height 13
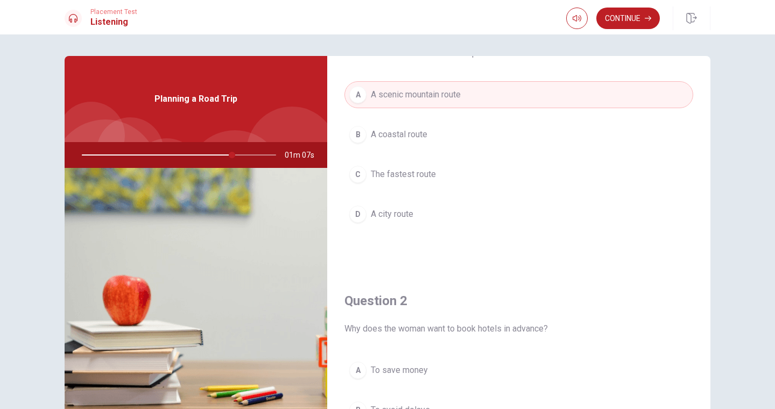
scroll to position [0, 0]
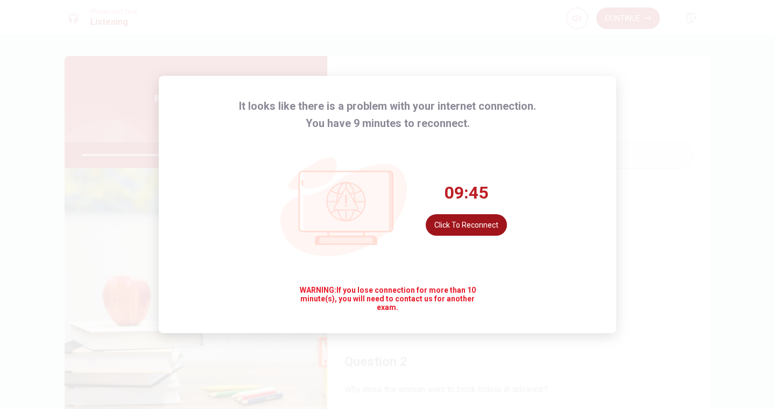
click at [468, 224] on button "Click to reconnect" at bounding box center [466, 225] width 81 height 22
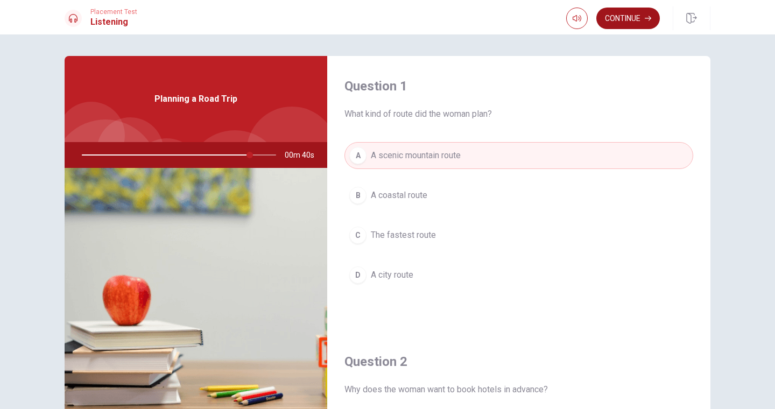
click at [631, 16] on button "Continue" at bounding box center [627, 19] width 63 height 22
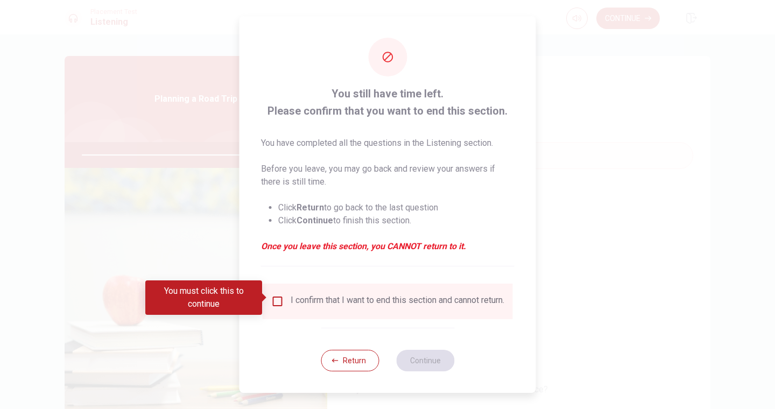
click at [278, 295] on input "You must click this to continue" at bounding box center [277, 301] width 13 height 13
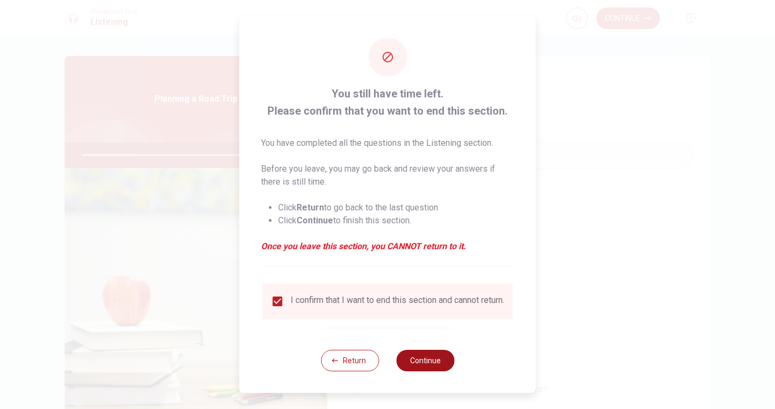
click at [424, 365] on button "Continue" at bounding box center [425, 361] width 58 height 22
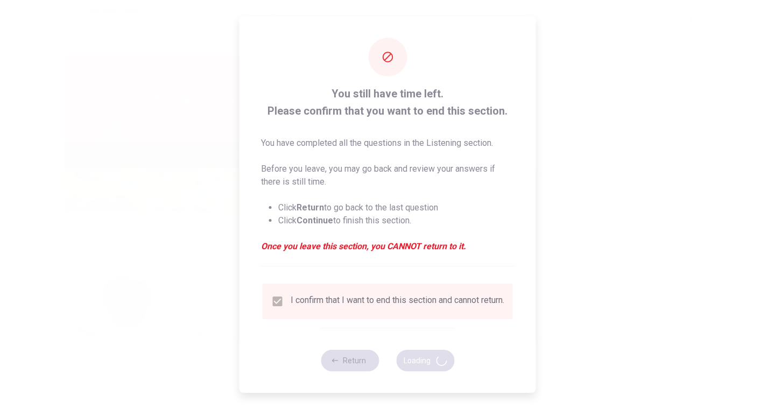
type input "92"
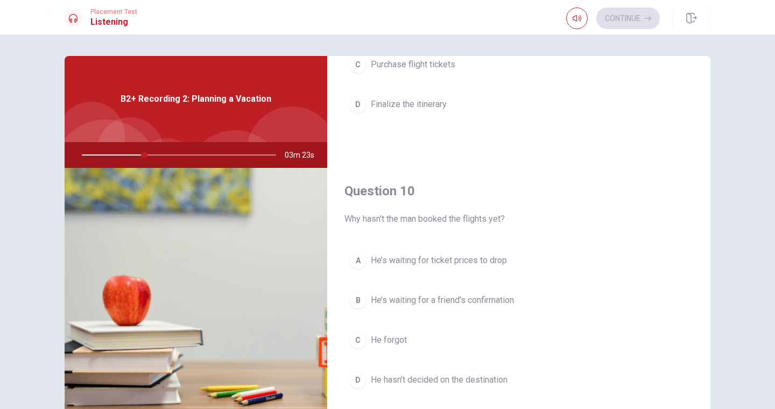
scroll to position [1003, 0]
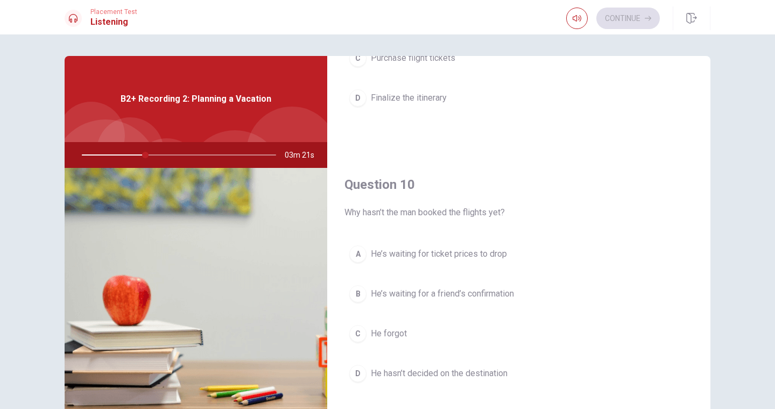
click at [488, 254] on span "He’s waiting for ticket prices to drop" at bounding box center [439, 254] width 136 height 13
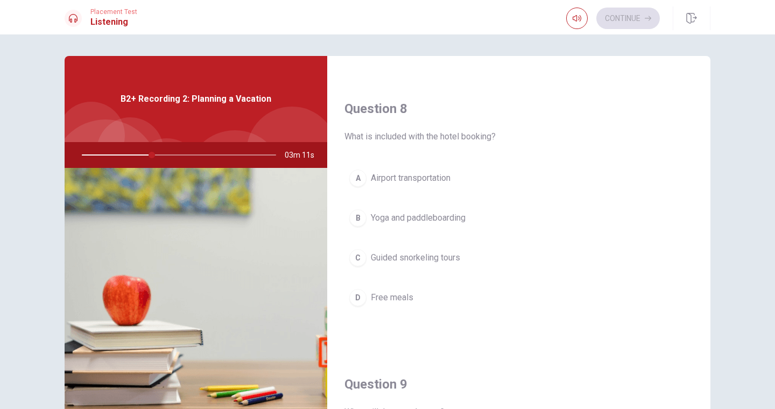
scroll to position [532, 0]
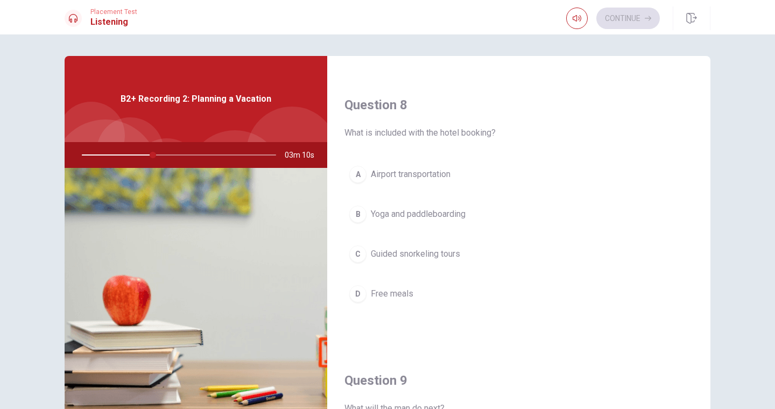
click at [435, 210] on span "Yoga and paddleboarding" at bounding box center [418, 214] width 95 height 13
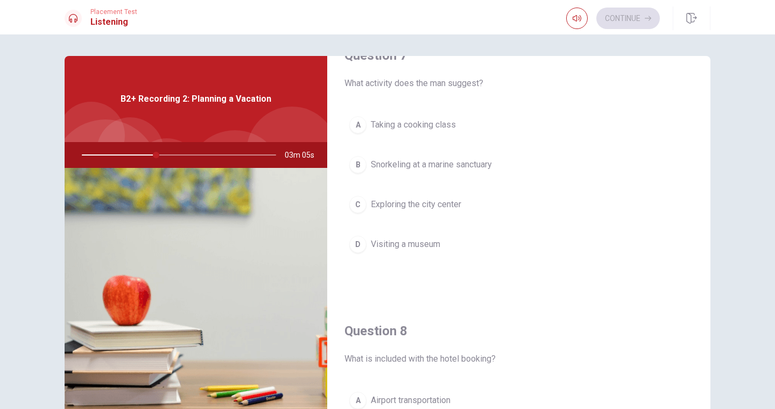
scroll to position [305, 0]
click at [440, 165] on span "Snorkeling at a marine sanctuary" at bounding box center [431, 166] width 121 height 13
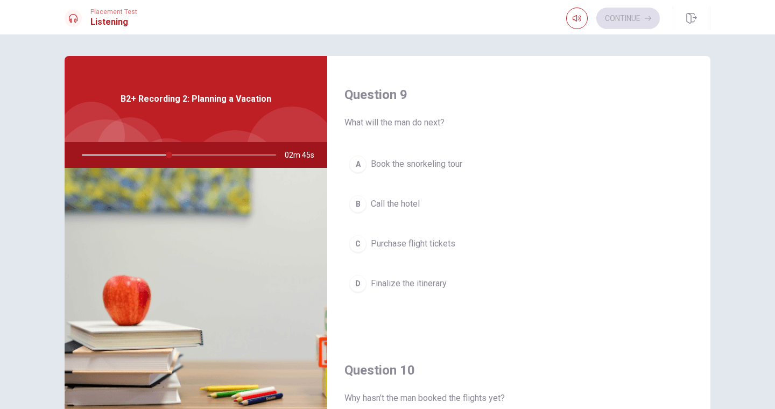
scroll to position [818, 0]
click at [399, 161] on span "Book the snorkeling tour" at bounding box center [416, 163] width 91 height 13
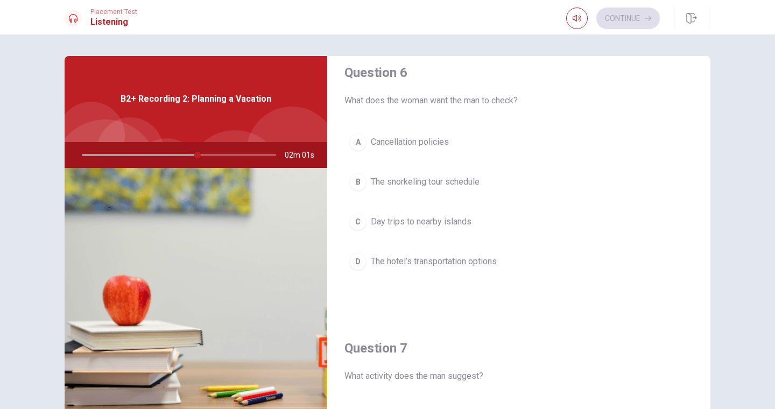
scroll to position [13, 0]
click at [470, 184] on span "The snorkeling tour schedule" at bounding box center [425, 182] width 109 height 13
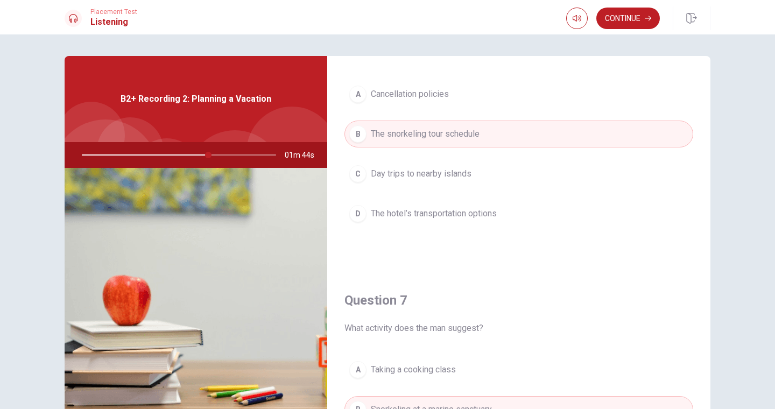
scroll to position [62, 0]
click at [487, 214] on span "The hotel’s transportation options" at bounding box center [434, 213] width 126 height 13
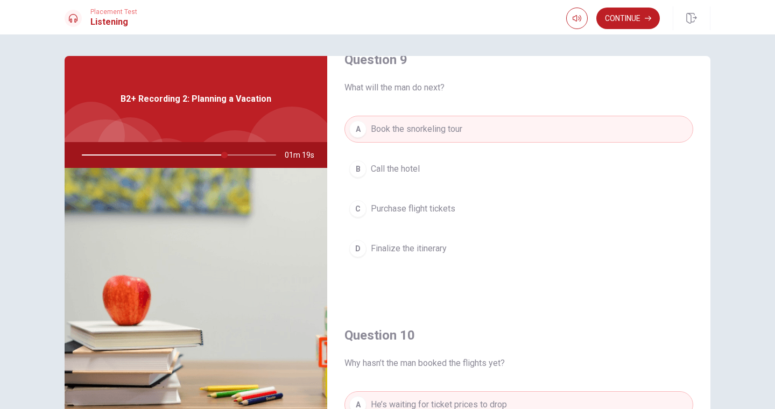
scroll to position [854, 0]
click at [404, 165] on span "Call the hotel" at bounding box center [395, 167] width 49 height 13
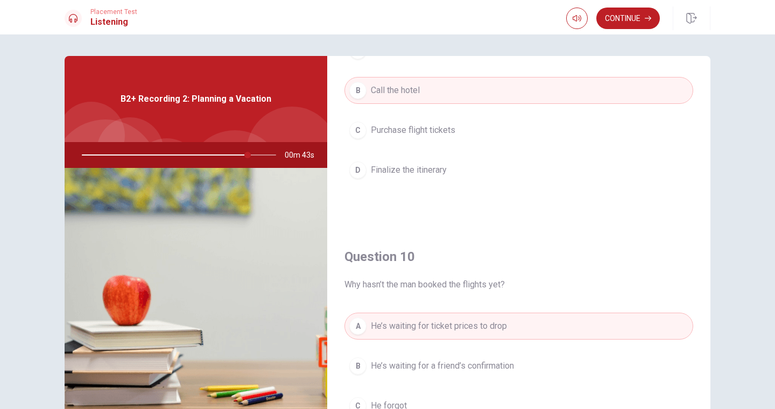
scroll to position [1003, 0]
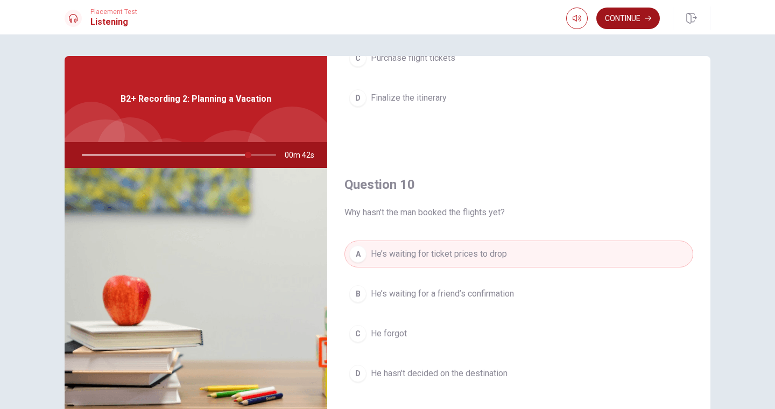
click at [635, 22] on button "Continue" at bounding box center [627, 19] width 63 height 22
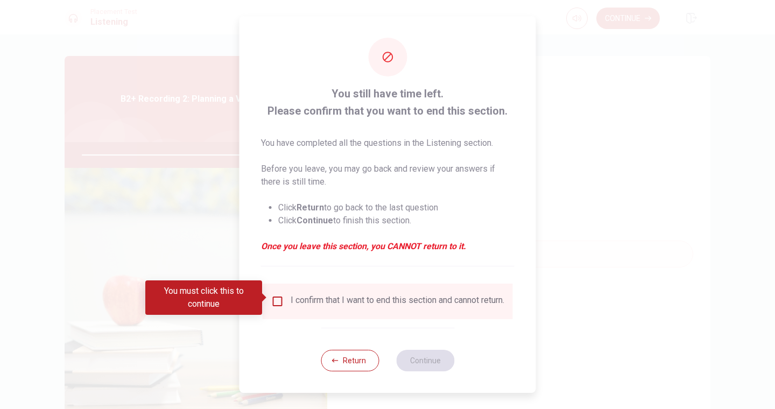
click at [275, 299] on input "You must click this to continue" at bounding box center [277, 301] width 13 height 13
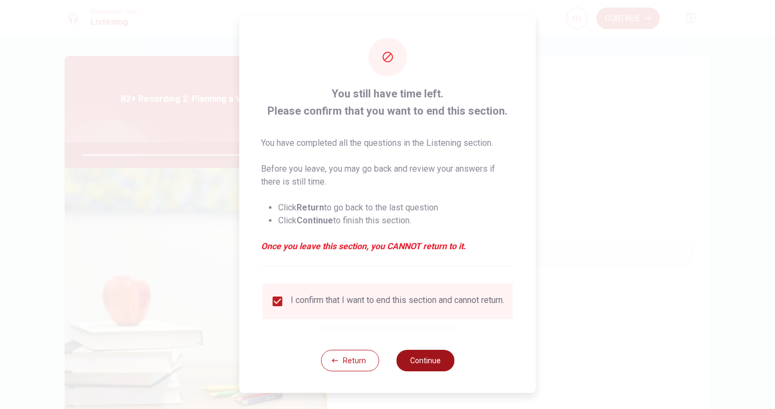
click at [416, 365] on button "Continue" at bounding box center [425, 361] width 58 height 22
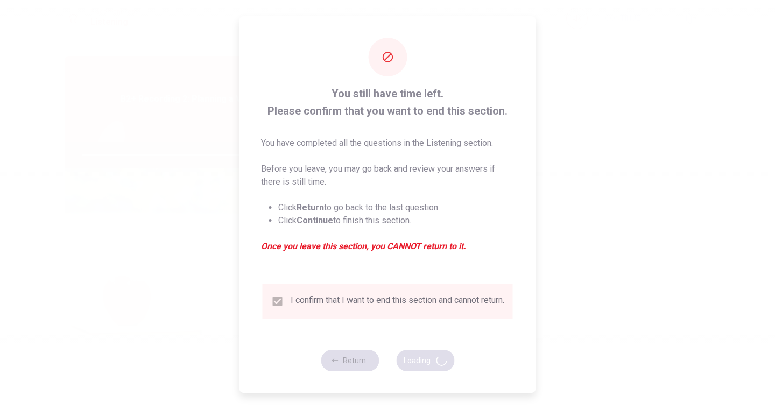
type input "87"
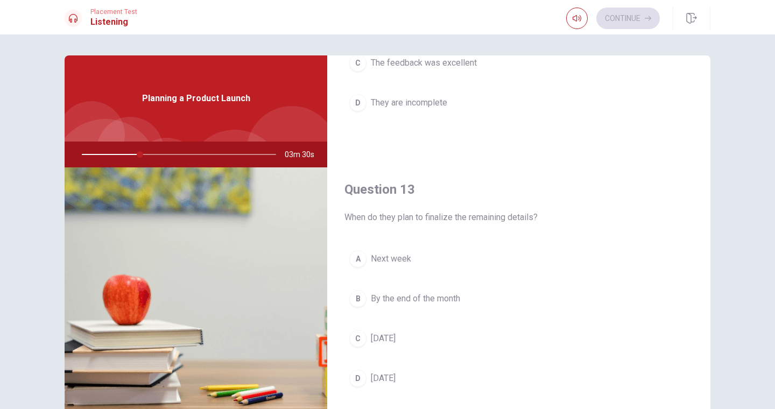
scroll to position [450, 0]
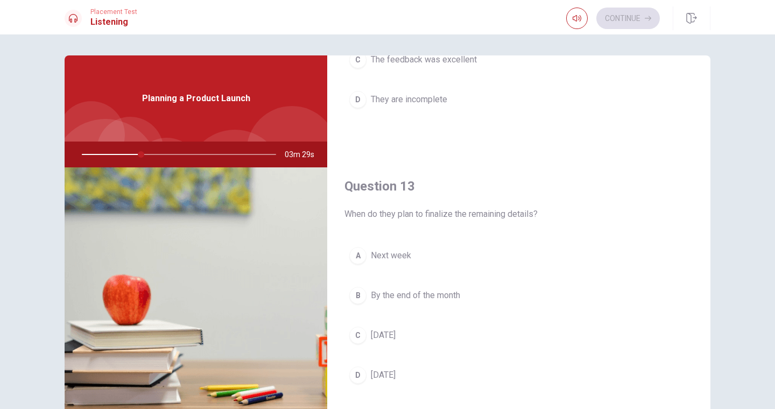
click at [393, 256] on span "Next week" at bounding box center [391, 255] width 40 height 13
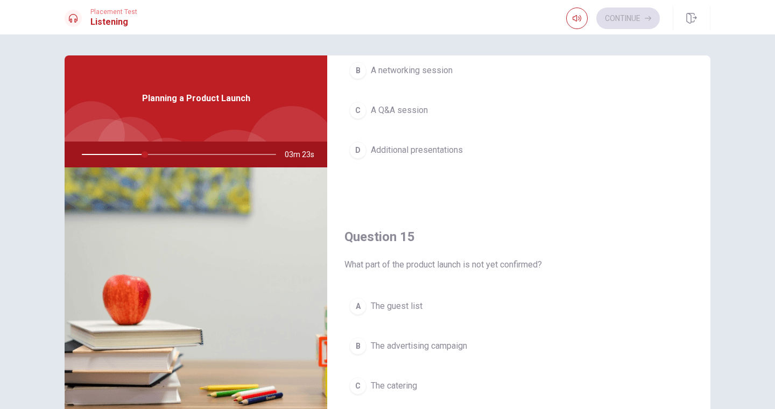
scroll to position [957, 0]
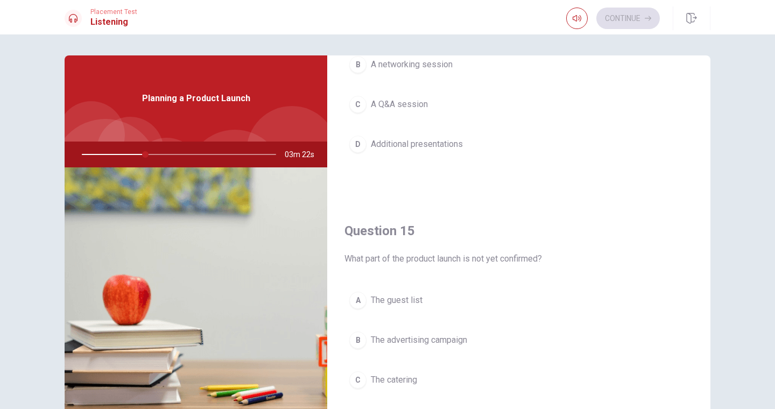
click at [408, 300] on span "The guest list" at bounding box center [397, 300] width 52 height 13
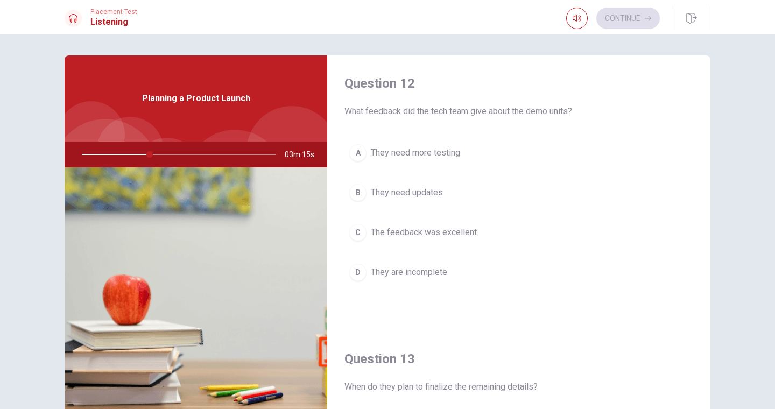
scroll to position [274, 0]
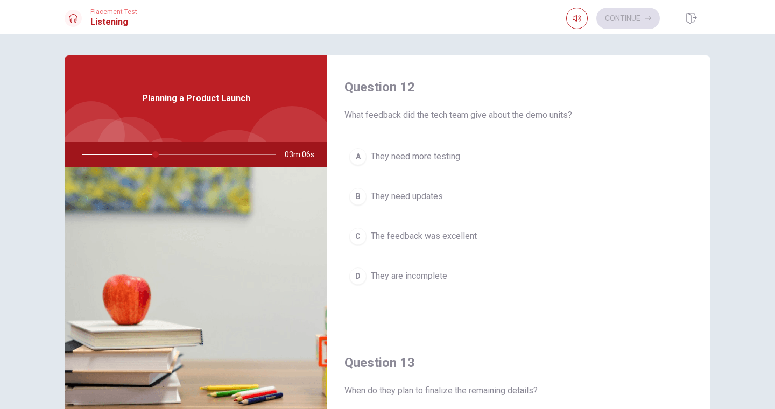
click at [452, 239] on span "The feedback was excellent" at bounding box center [424, 236] width 106 height 13
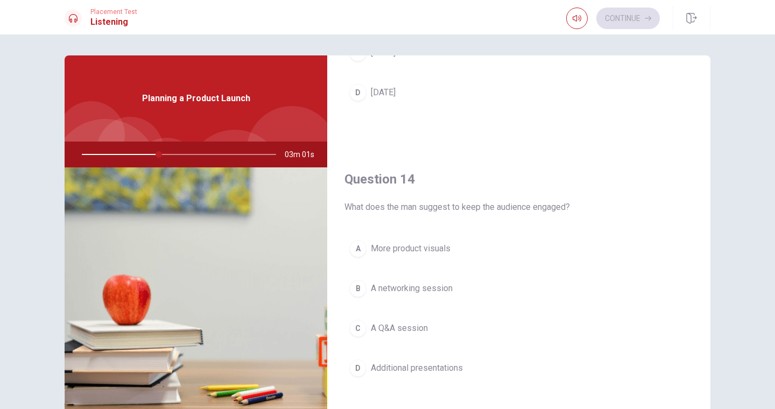
scroll to position [748, 0]
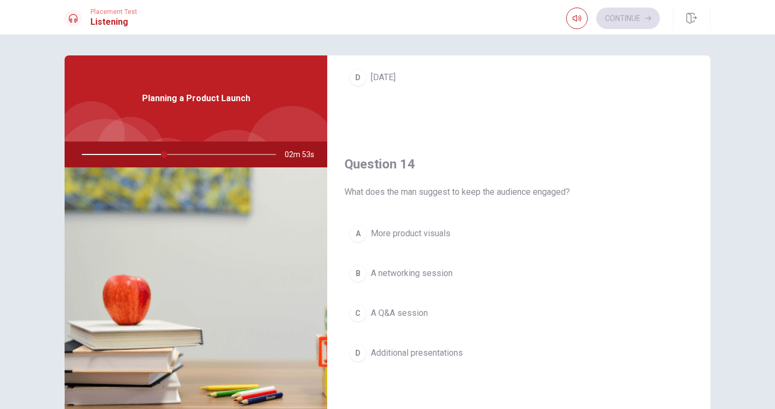
click at [392, 312] on span "A Q&A session" at bounding box center [399, 313] width 57 height 13
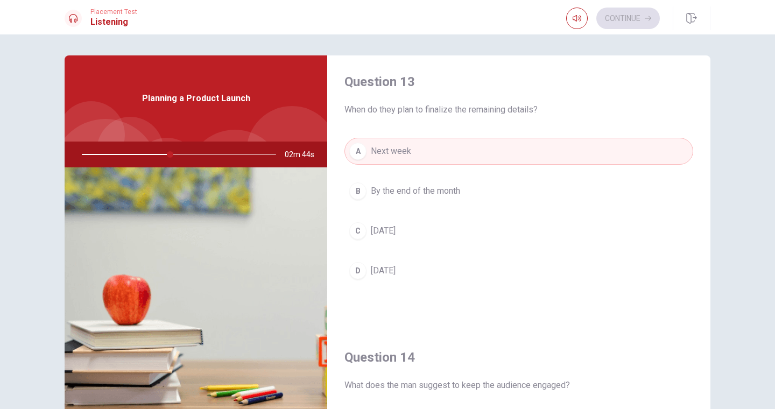
scroll to position [545, 0]
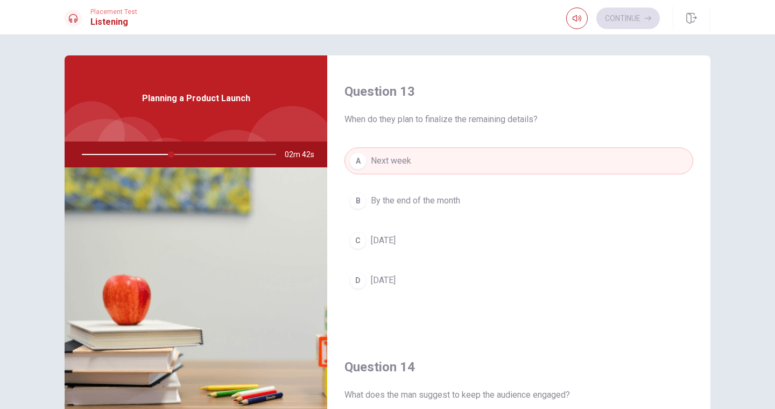
click at [371, 279] on span "[DATE]" at bounding box center [383, 280] width 25 height 13
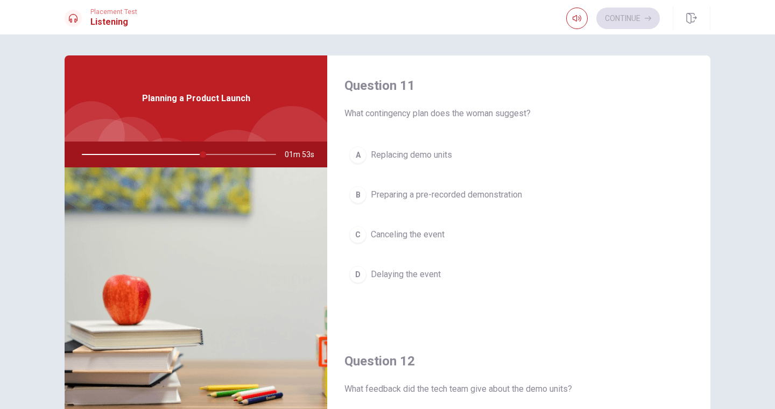
scroll to position [29, 0]
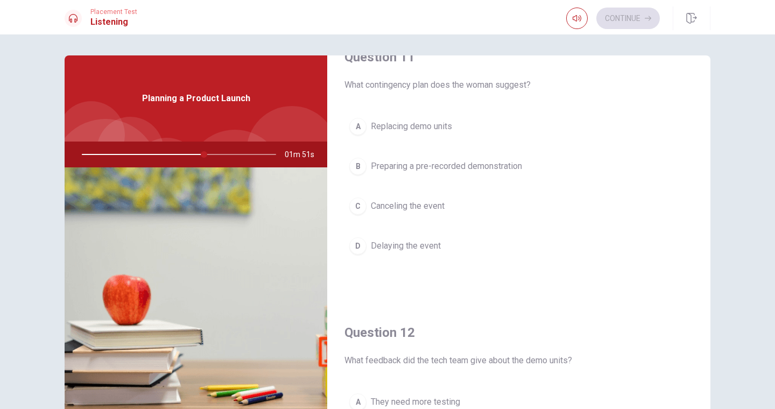
click at [487, 165] on span "Preparing a pre-recorded demonstration" at bounding box center [446, 166] width 151 height 13
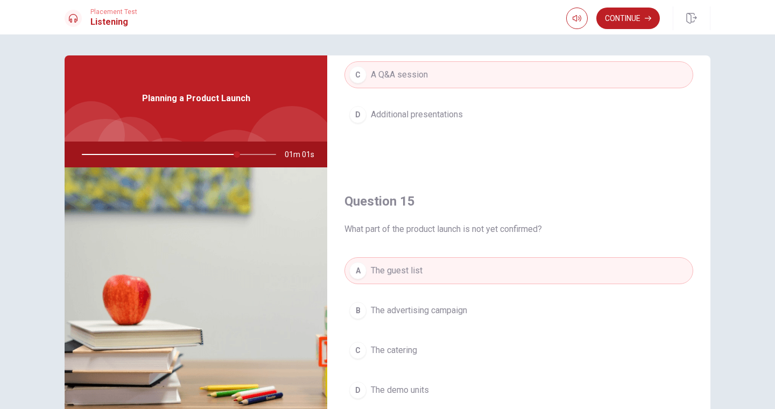
scroll to position [1003, 0]
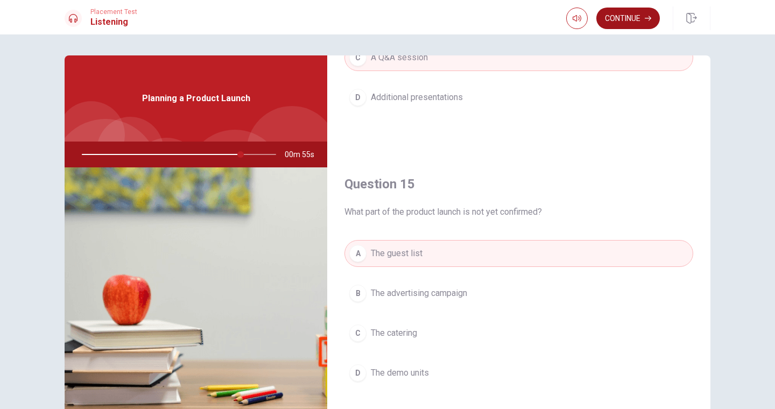
click at [620, 26] on button "Continue" at bounding box center [627, 19] width 63 height 22
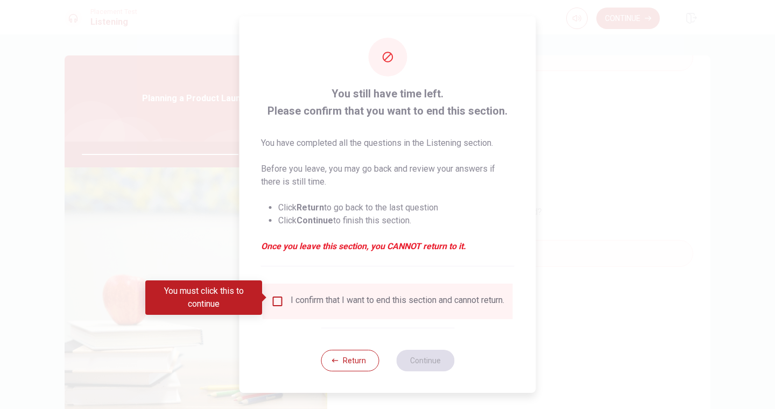
click at [275, 295] on input "You must click this to continue" at bounding box center [277, 301] width 13 height 13
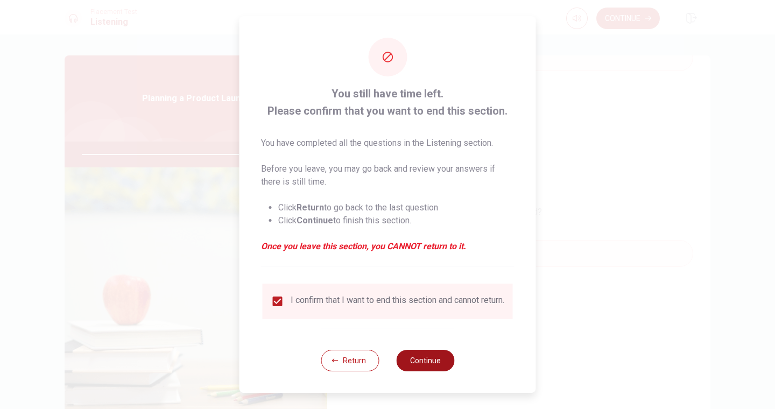
click at [418, 366] on button "Continue" at bounding box center [425, 361] width 58 height 22
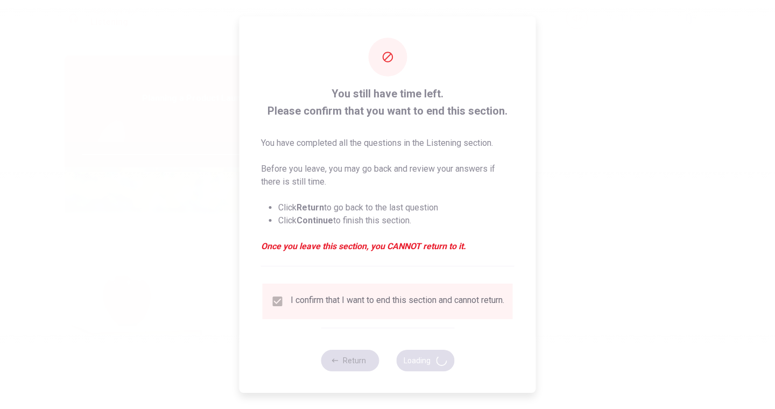
type input "83"
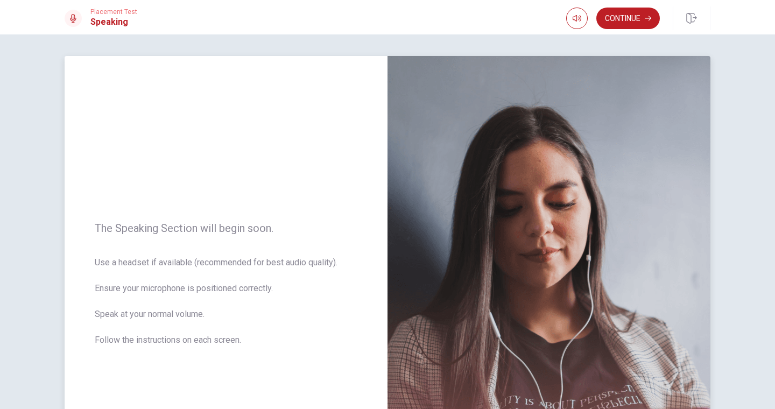
scroll to position [1, 0]
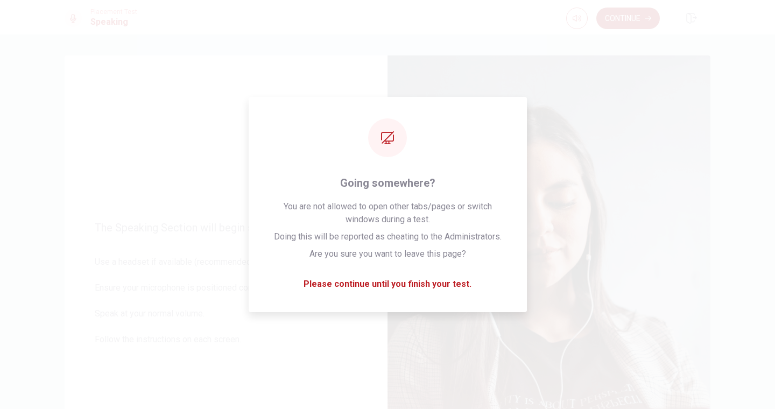
click at [624, 21] on button "Continue" at bounding box center [627, 19] width 63 height 22
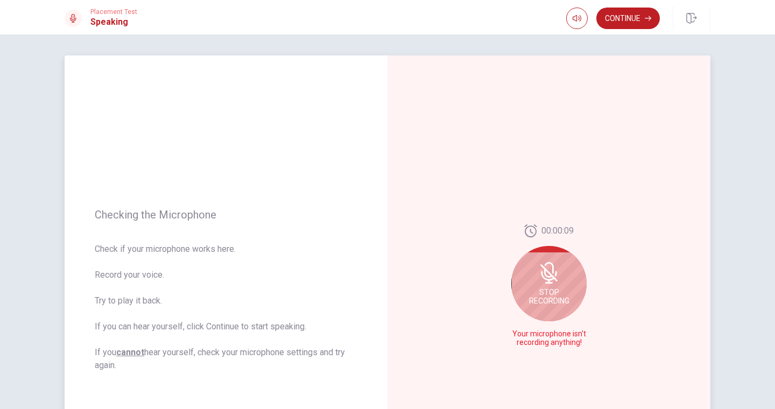
scroll to position [61, 0]
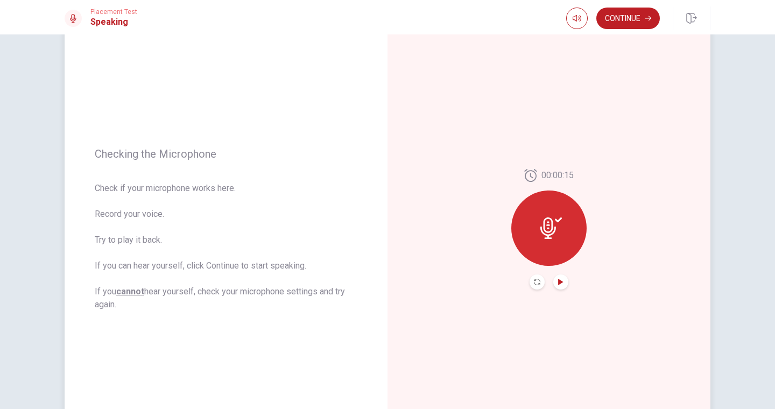
click at [558, 281] on icon "Play Audio" at bounding box center [560, 282] width 5 height 6
click at [623, 21] on button "Continue" at bounding box center [627, 19] width 63 height 22
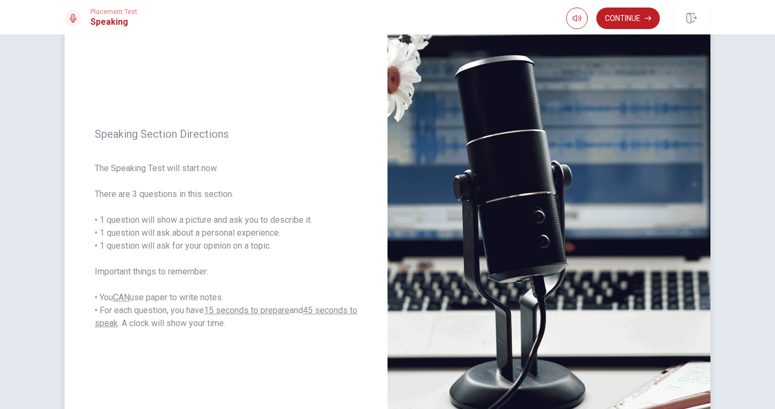
scroll to position [64, 0]
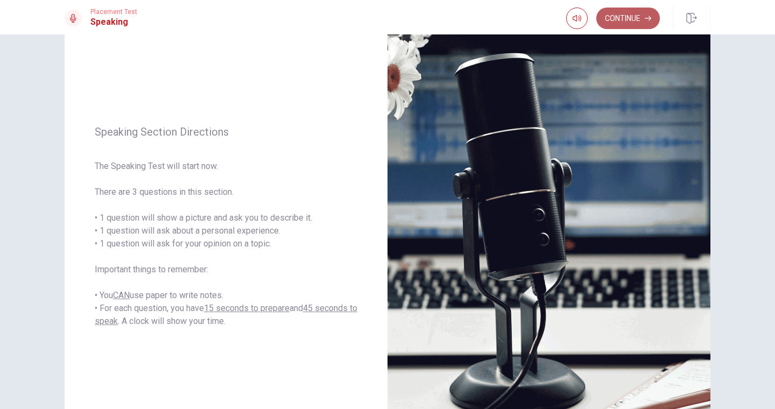
click at [638, 18] on button "Continue" at bounding box center [627, 19] width 63 height 22
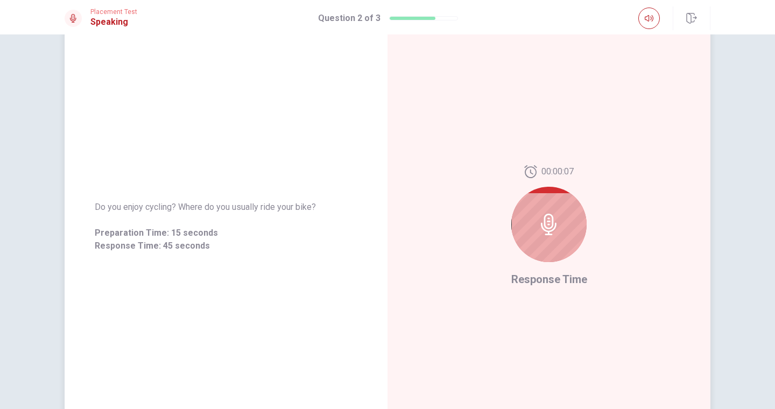
click at [546, 227] on icon at bounding box center [549, 225] width 22 height 22
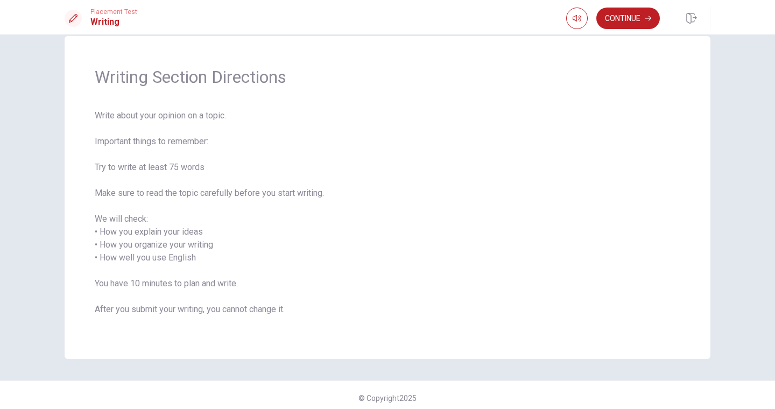
scroll to position [20, 0]
click at [613, 25] on button "Continue" at bounding box center [627, 19] width 63 height 22
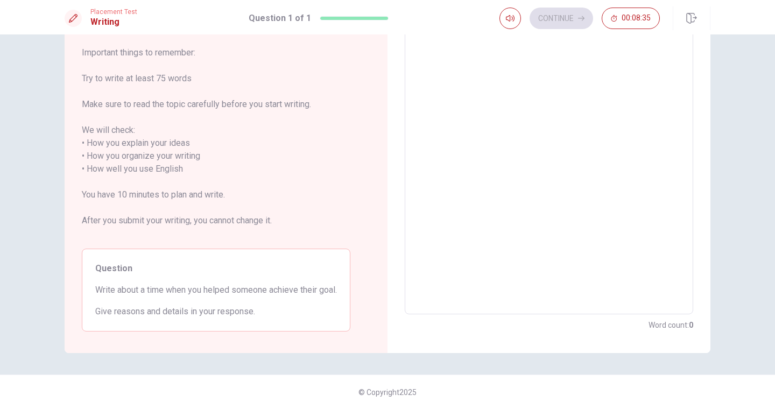
scroll to position [0, 0]
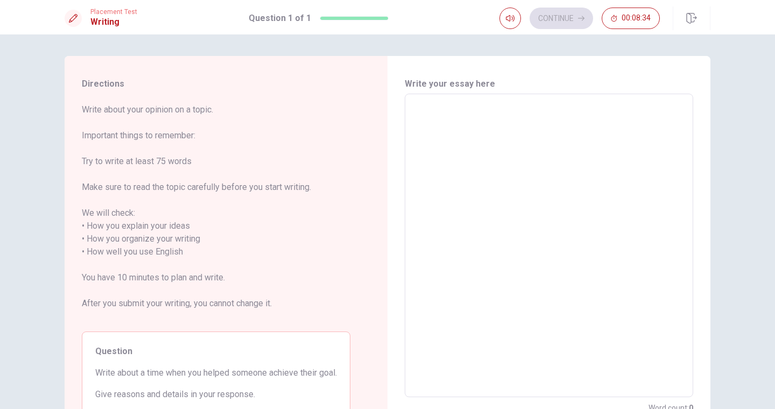
click at [482, 139] on textarea at bounding box center [548, 246] width 273 height 286
type textarea "I"
type textarea "x"
type textarea "Ig"
type textarea "x"
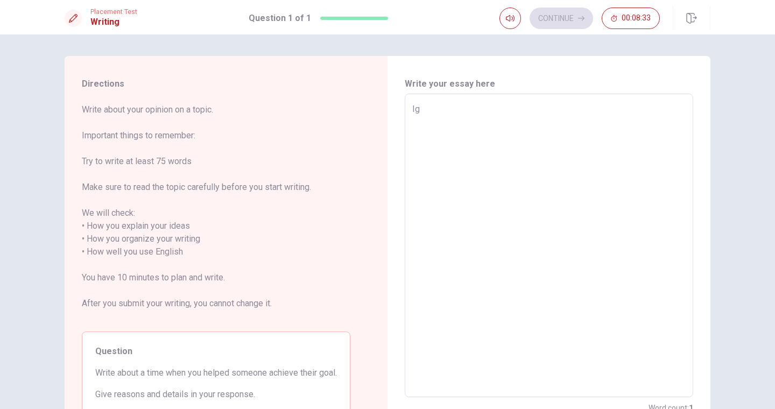
type textarea "Ig t"
type textarea "x"
type textarea "Ig th"
type textarea "x"
type textarea "Ig the"
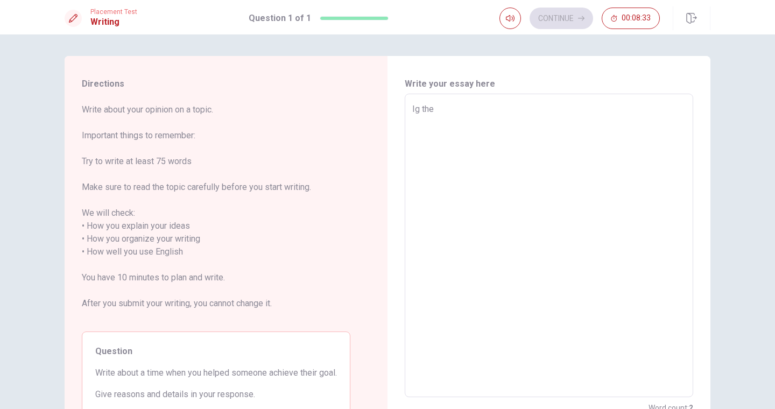
type textarea "x"
type textarea "Ig th"
type textarea "x"
type textarea "Ig t"
type textarea "x"
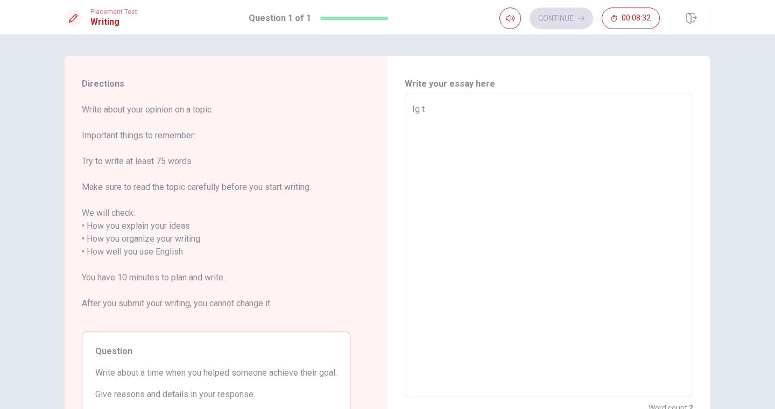
type textarea "Ig"
type textarea "x"
type textarea "Ig"
type textarea "x"
type textarea "I"
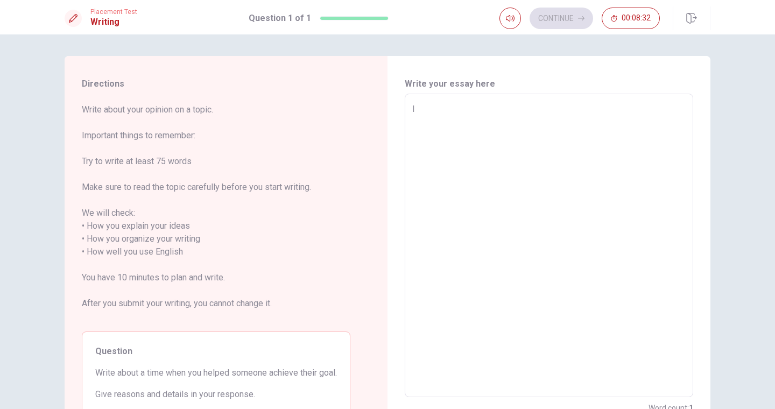
type textarea "x"
type textarea "If"
type textarea "x"
type textarea "If"
type textarea "x"
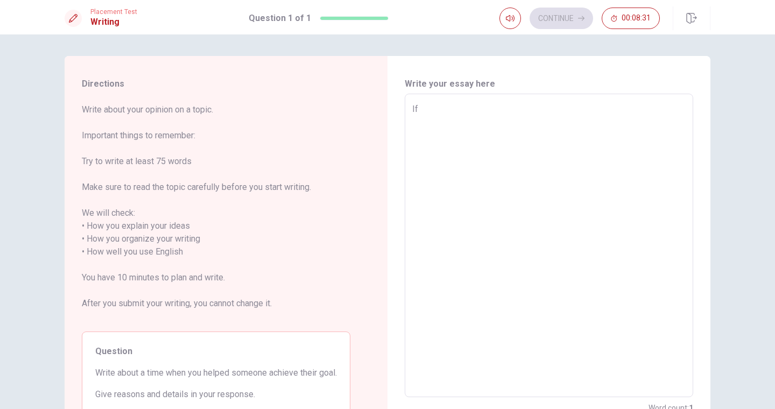
type textarea "If t"
type textarea "x"
type textarea "If the"
type textarea "x"
type textarea "If ther"
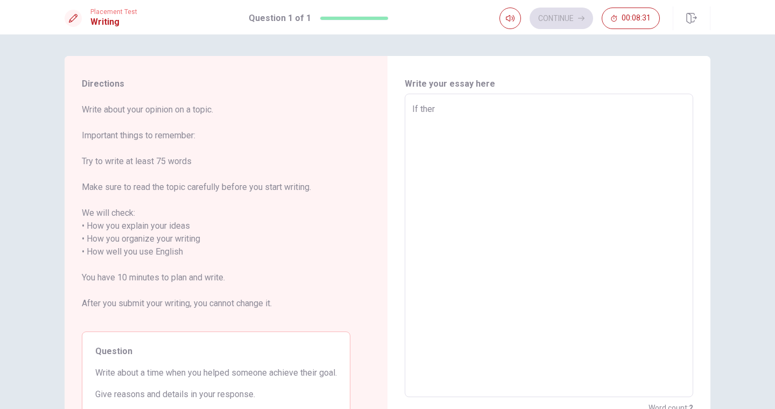
type textarea "x"
type textarea "If there"
type textarea "x"
type textarea "If there"
type textarea "x"
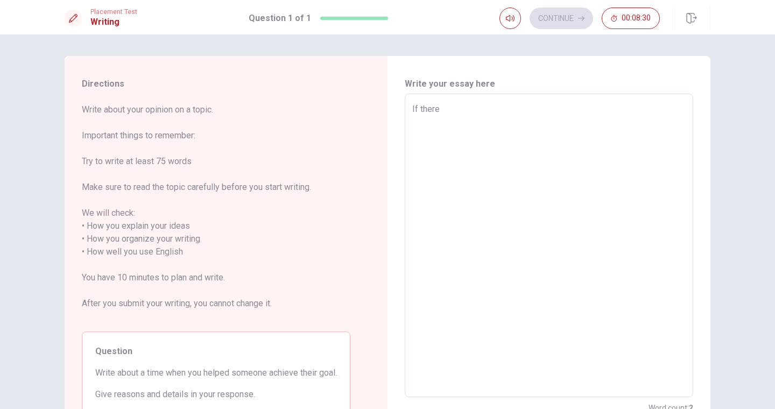
type textarea "If there s"
type textarea "x"
type textarea "If there so"
type textarea "x"
type textarea "If there som"
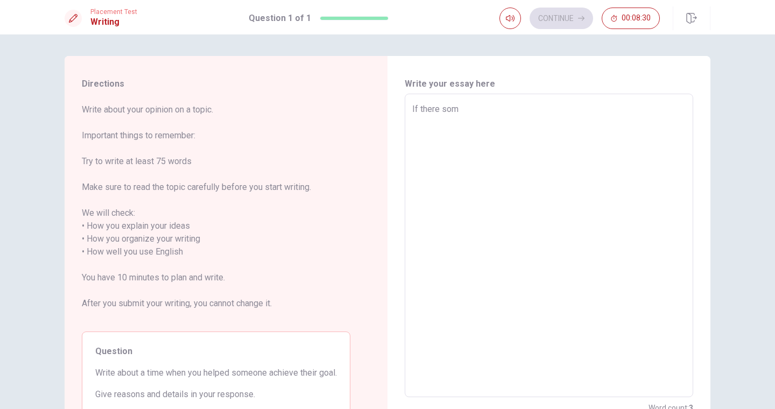
type textarea "x"
type textarea "If there some"
type textarea "x"
type textarea "If there someo"
type textarea "x"
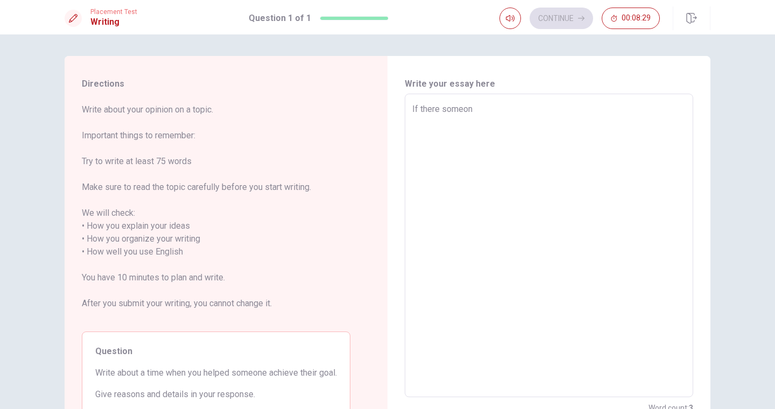
type textarea "If there someone"
type textarea "x"
type textarea "If there someone"
type textarea "x"
type textarea "If there someone I"
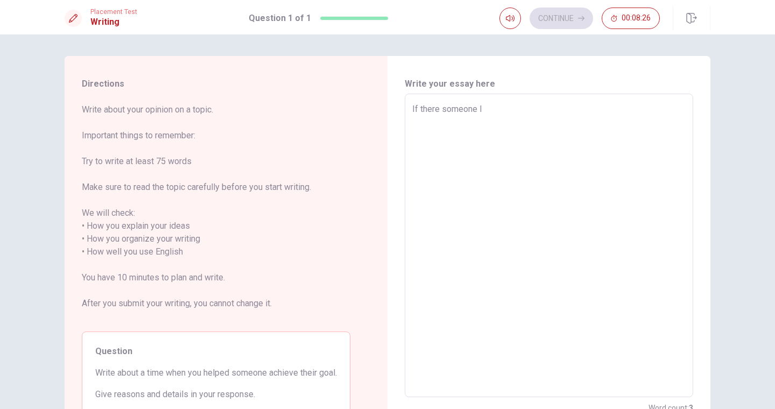
type textarea "x"
type textarea "If there someone I"
type textarea "x"
type textarea "If there someone I h"
type textarea "x"
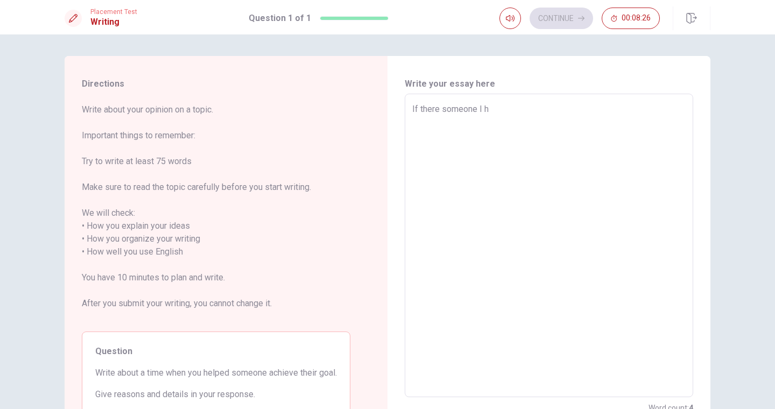
type textarea "If there someone I ha"
type textarea "x"
type textarea "If there someone I hav"
type textarea "x"
type textarea "If there someone I have"
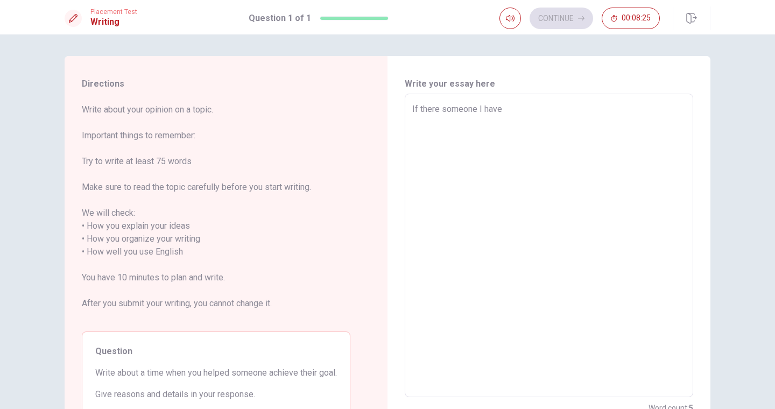
type textarea "x"
type textarea "If there someone I have"
type textarea "x"
type textarea "If there someone I have h"
type textarea "x"
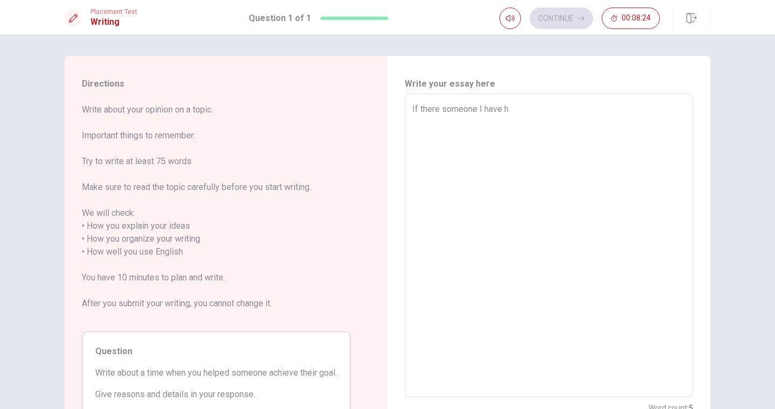
type textarea "If there someone I have he"
type textarea "x"
type textarea "If there someone I have hel"
type textarea "x"
type textarea "If there someone I have help"
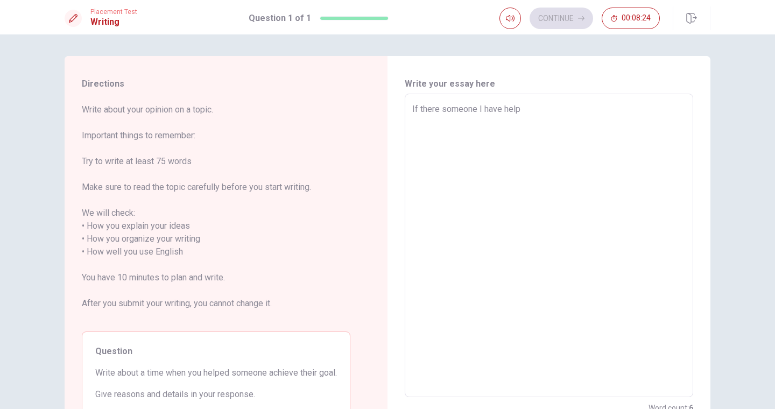
type textarea "x"
type textarea "If there someone I have helped"
type textarea "x"
type textarea "If there someone I have helped"
type textarea "x"
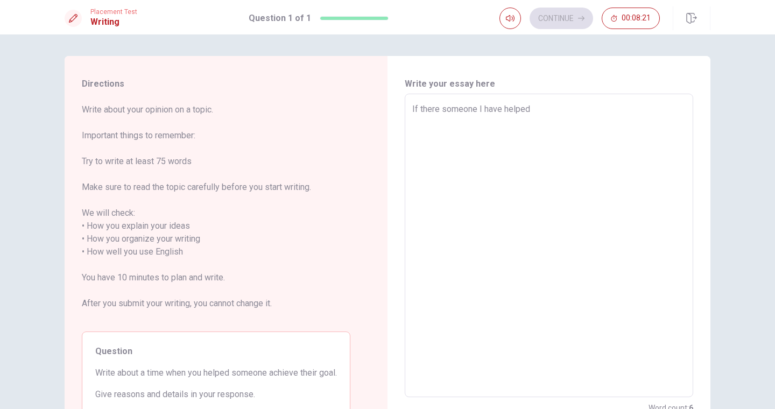
type textarea "If there someone I have helped t"
type textarea "x"
type textarea "If there someone I have helped to"
type textarea "x"
type textarea "If there someone I have helped to"
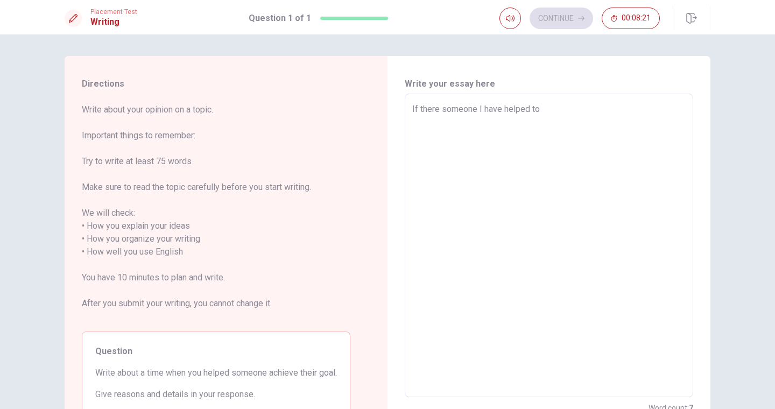
type textarea "x"
type textarea "If there someone I have helped to a"
type textarea "x"
type textarea "If there someone I have helped to ar"
type textarea "x"
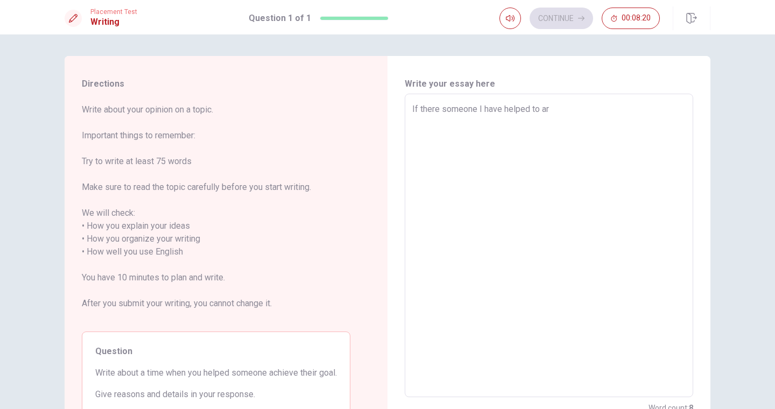
type textarea "If there someone I have helped to arc"
type textarea "x"
type textarea "If there someone I have helped to archi"
type textarea "x"
type textarea "If there someone I have helped to [PERSON_NAME]"
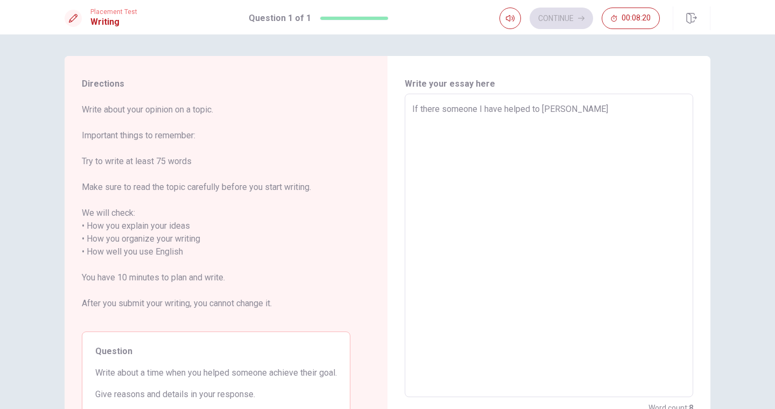
type textarea "x"
type textarea "If there someone I have helped to archiev"
type textarea "x"
type textarea "If there someone I have helped to archieve"
type textarea "x"
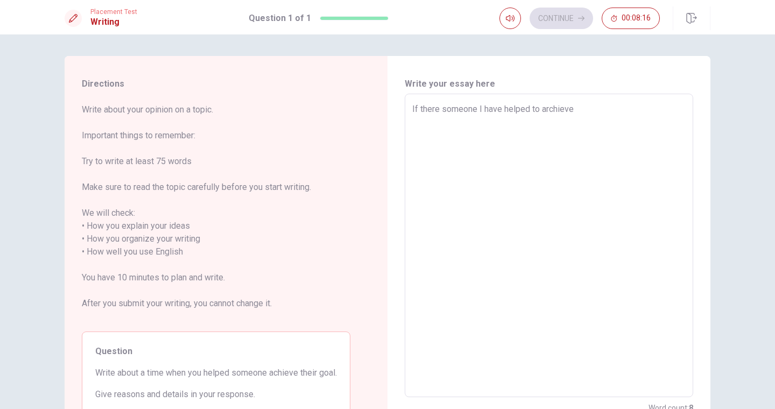
type textarea "If there someone I have helped to archiev"
type textarea "x"
type textarea "If there someone I have helped to [PERSON_NAME]"
type textarea "x"
type textarea "If there someone I have helped to archi"
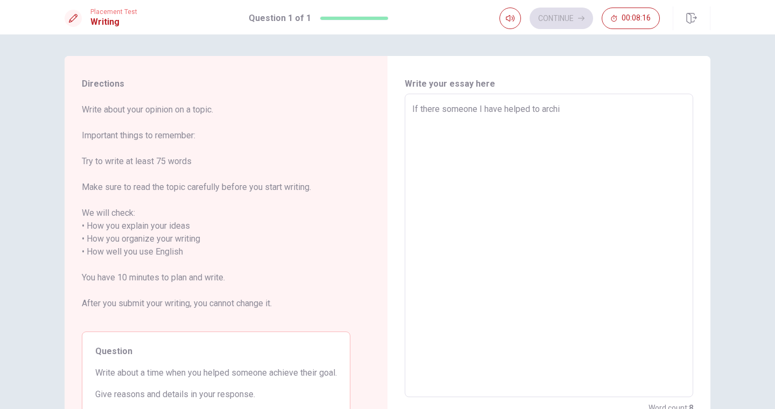
type textarea "x"
type textarea "If there someone I have helped to arch"
type textarea "x"
type textarea "If there someone I have helped to arc"
type textarea "x"
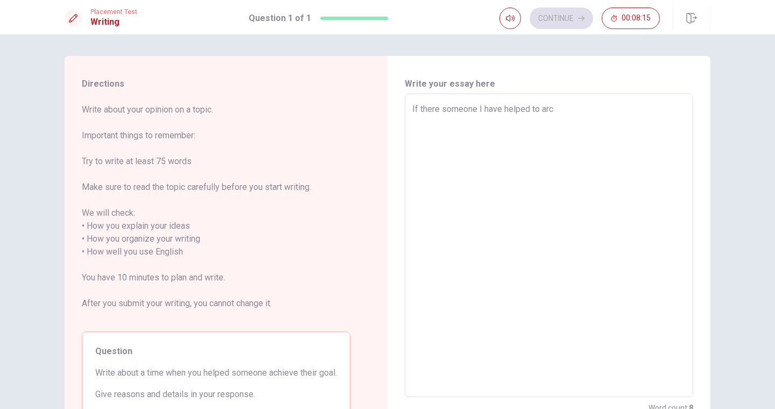
type textarea "If there someone I have helped to ar"
type textarea "x"
type textarea "If there someone I have helped to a"
type textarea "x"
type textarea "If there someone I have helped to ac"
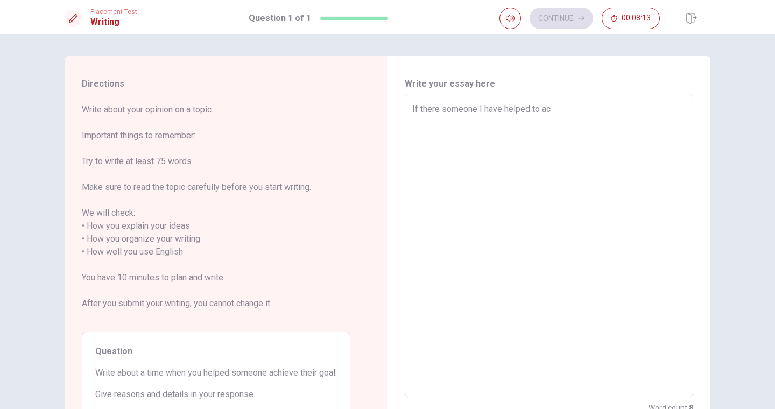
type textarea "x"
type textarea "If there someone I have helped to ach"
type textarea "x"
type textarea "If there someone I have helped to achi"
type textarea "x"
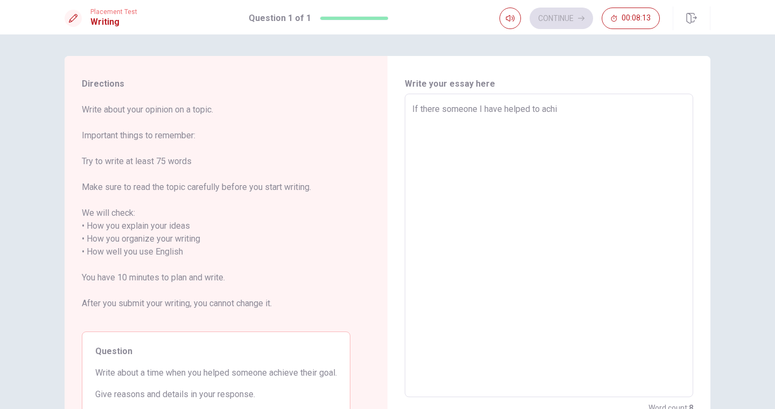
type textarea "If there someone I have helped to achie"
type textarea "x"
type textarea "If there someone I have helped to achiev"
type textarea "x"
type textarea "If there someone I have helped to achieve"
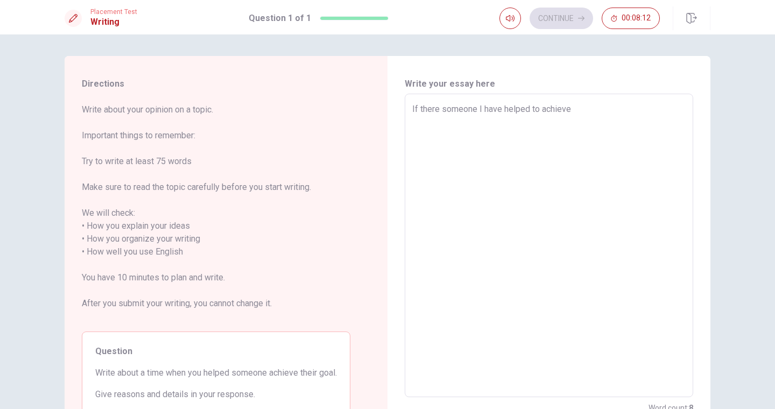
type textarea "x"
type textarea "If there someone I have helped to achieve"
type textarea "x"
type textarea "If there someone I have helped to achieve a"
type textarea "x"
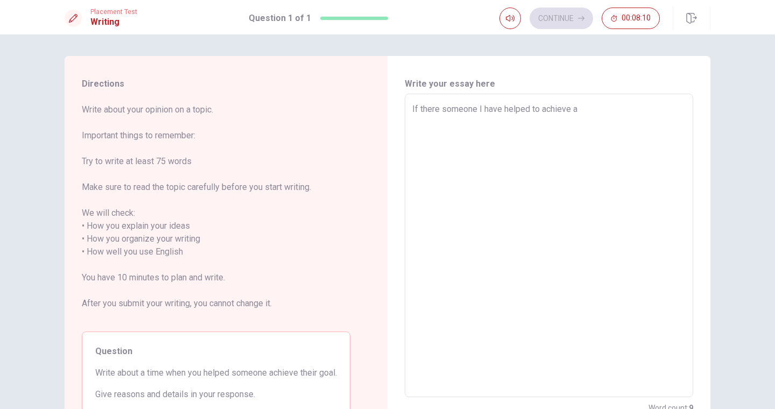
type textarea "If there someone I have helped to achieve a"
type textarea "x"
type textarea "If there someone I have helped to achieve a g"
type textarea "x"
type textarea "If there someone I have helped to achieve a go"
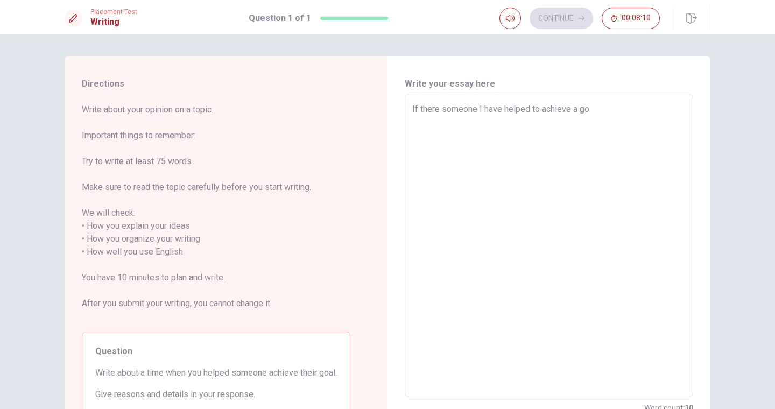
type textarea "x"
type textarea "If there someone I have helped to achieve a goa"
type textarea "x"
type textarea "If there someone I have helped to achieve a goal"
type textarea "x"
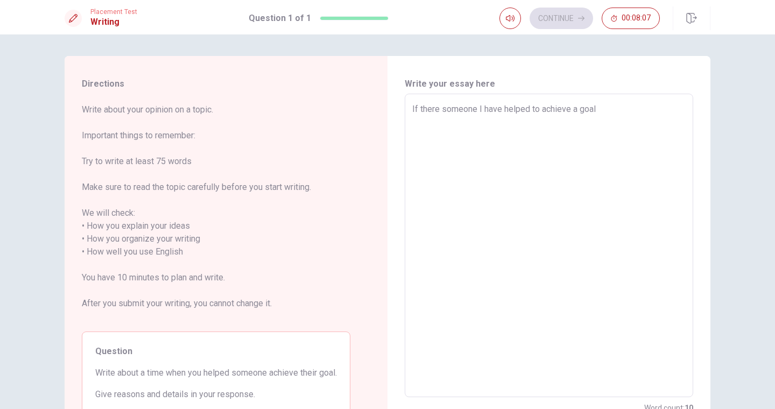
type textarea "If there someone I have helped to achieve a goal"
type textarea "x"
type textarea "If there someone I have helped to achieve a goal i"
type textarea "x"
type textarea "If there someone I have helped to achieve a goal is"
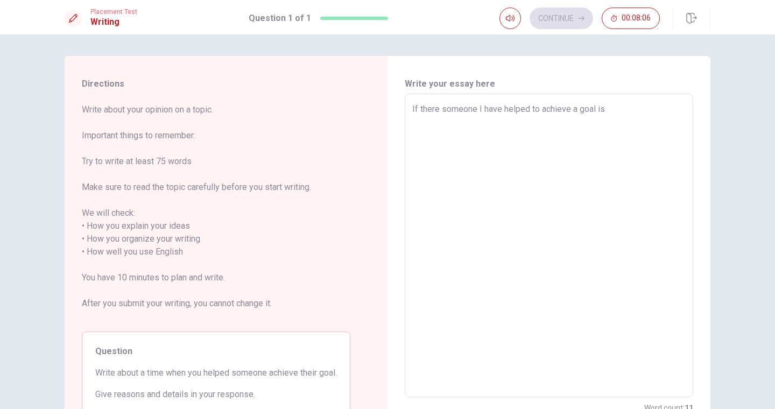
type textarea "x"
type textarea "If there someone I have helped to achieve a goal is"
type textarea "x"
type textarea "If there someone I have helped to achieve a goal is m"
type textarea "x"
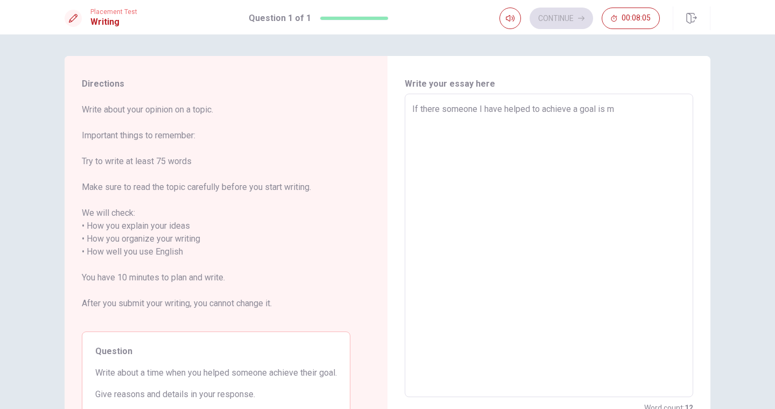
type textarea "If there someone I have helped to achieve a goal is my"
type textarea "x"
type textarea "If there someone I have helped to achieve a goal is my"
type textarea "x"
type textarea "If there someone I have helped to achieve a goal is my s"
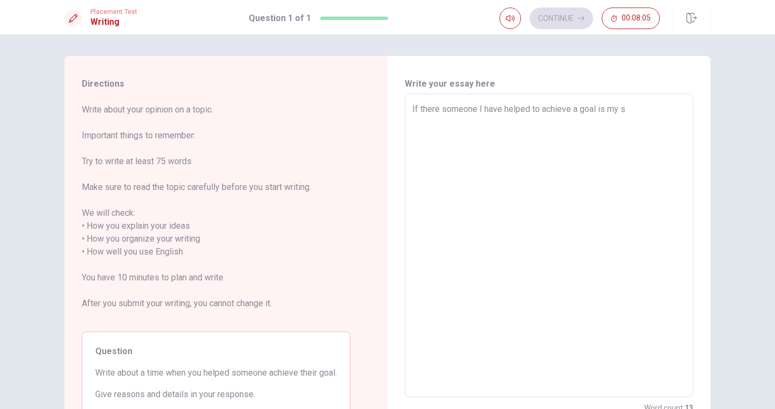
type textarea "x"
type textarea "If there someone I have helped to achieve a goal is my so"
type textarea "x"
type textarea "If there someone I have helped to achieve a goal is my son"
type textarea "x"
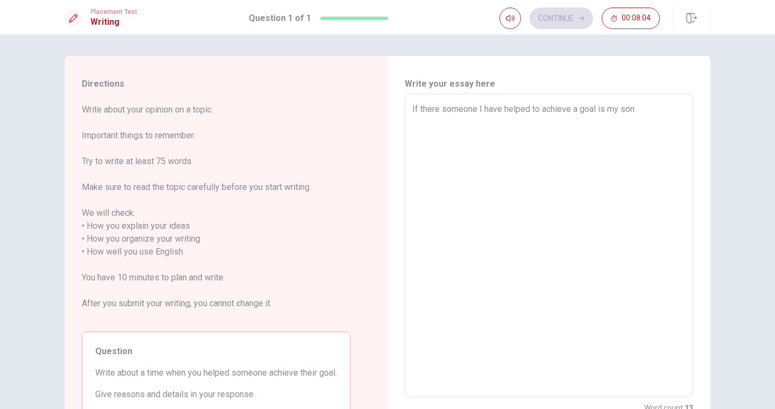
type textarea "If there someone I have helped to achieve a goal is my son,"
type textarea "x"
type textarea "If there someone I have helped to achieve a goal is my son,"
type textarea "x"
type textarea "If there someone I have helped to achieve a goal is my son, L"
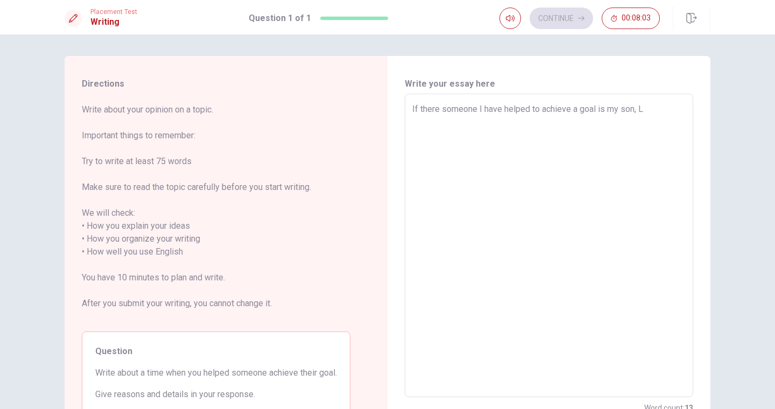
type textarea "x"
type textarea "If there someone I have helped to achieve a goal is my son, [PERSON_NAME]"
type textarea "x"
type textarea "If there someone I have helped to achieve a goal is my son, [PERSON_NAME]"
type textarea "x"
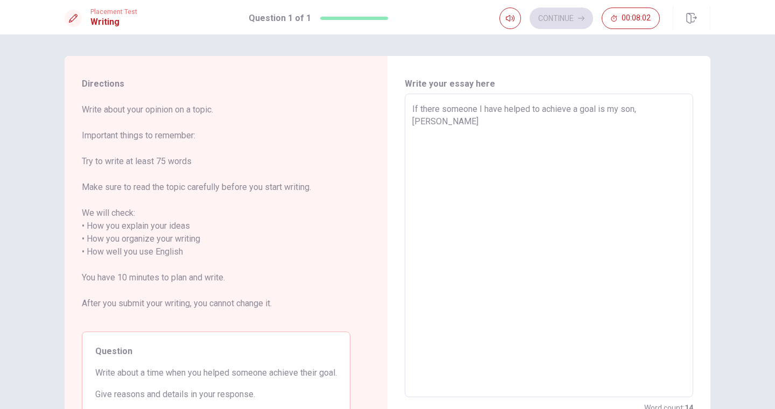
type textarea "If there someone I have helped to achieve a goal is my son, [PERSON_NAME]"
type textarea "x"
type textarea "If there someone I have helped to achieve a goal is my son, [PERSON_NAME]"
type textarea "x"
type textarea "If there someone I have helped to achieve a goal is my son, [PERSON_NAME]."
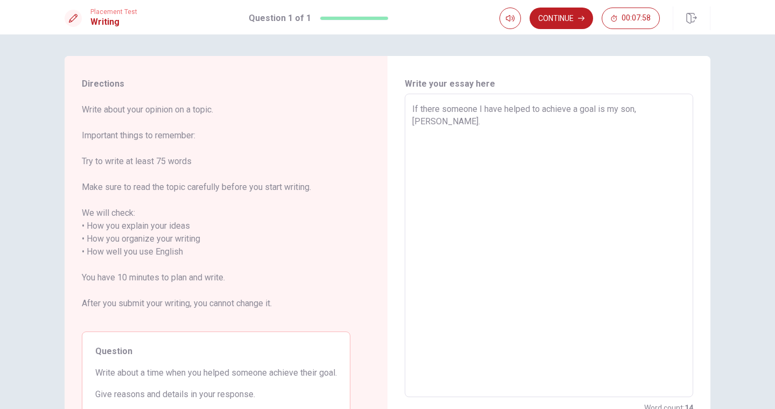
type textarea "x"
type textarea "If there someone I have helped to achieve a goal is my son, [PERSON_NAME]."
type textarea "x"
type textarea "If there someone I have helped to achieve a goal is my son, [PERSON_NAME]. H"
type textarea "x"
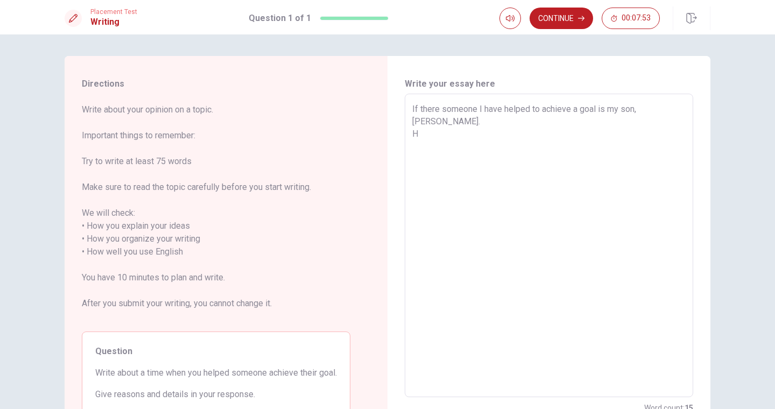
type textarea "If there someone I have helped to achieve a goal is my son, [PERSON_NAME]. He"
type textarea "x"
type textarea "If there someone I have helped to achieve a goal is my son, [PERSON_NAME]. He"
type textarea "x"
type textarea "If there someone I have helped to achieve a goal is my son, [PERSON_NAME]. He i"
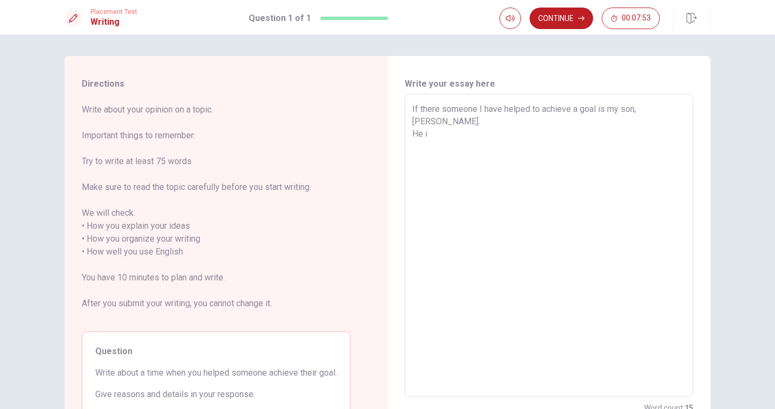
type textarea "x"
type textarea "If there someone I have helped to achieve a goal is my son, [PERSON_NAME]. He is"
type textarea "x"
type textarea "If there someone I have helped to achieve a goal is my son, [PERSON_NAME]. He is"
type textarea "x"
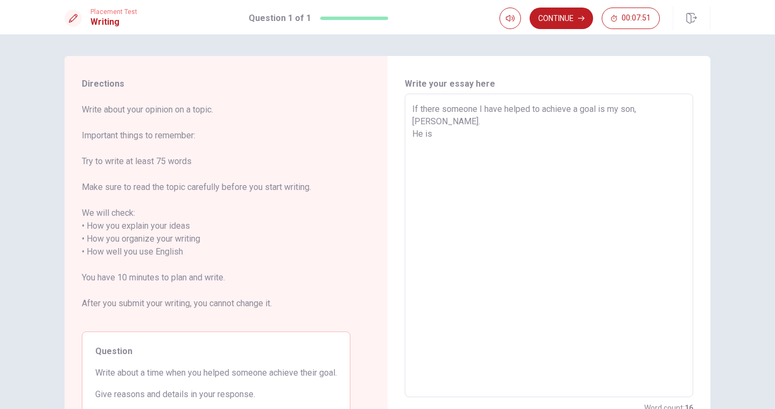
type textarea "If there someone I have helped to achieve a goal is my son, [PERSON_NAME]. He i…"
type textarea "x"
type textarea "If there someone I have helped to achieve a goal is my son, [PERSON_NAME]. He i…"
type textarea "x"
type textarea "If there someone I have helped to achieve a goal is my son, [PERSON_NAME]. He i…"
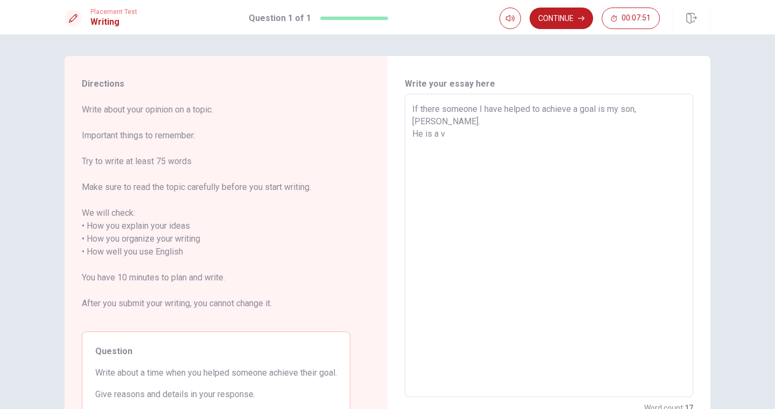
type textarea "x"
type textarea "If there someone I have helped to achieve a goal is my son, [PERSON_NAME]. He i…"
type textarea "x"
type textarea "If there someone I have helped to achieve a goal is my son, [PERSON_NAME]. He i…"
type textarea "x"
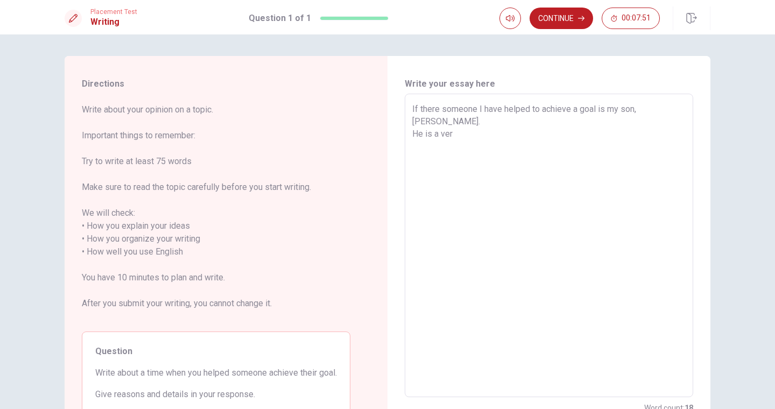
type textarea "If there someone I have helped to achieve a goal is my son, [PERSON_NAME]. He i…"
type textarea "x"
type textarea "If there someone I have helped to achieve a goal is my son, [PERSON_NAME]. He i…"
click at [557, 125] on textarea "If there someone I have helped to achieve a goal is my son, [PERSON_NAME]. He i…" at bounding box center [548, 246] width 273 height 286
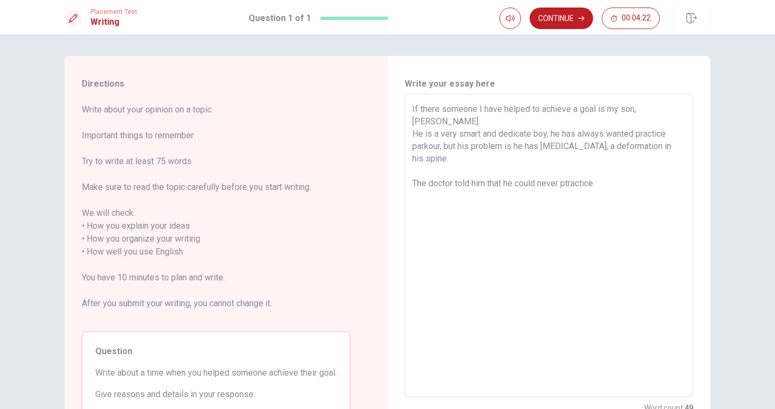
click at [568, 173] on textarea "If there someone I have helped to achieve a goal is my son, [PERSON_NAME]. He i…" at bounding box center [548, 246] width 273 height 286
click at [612, 172] on textarea "If there someone I have helped to achieve a goal is my son, [PERSON_NAME]. He i…" at bounding box center [548, 246] width 273 height 286
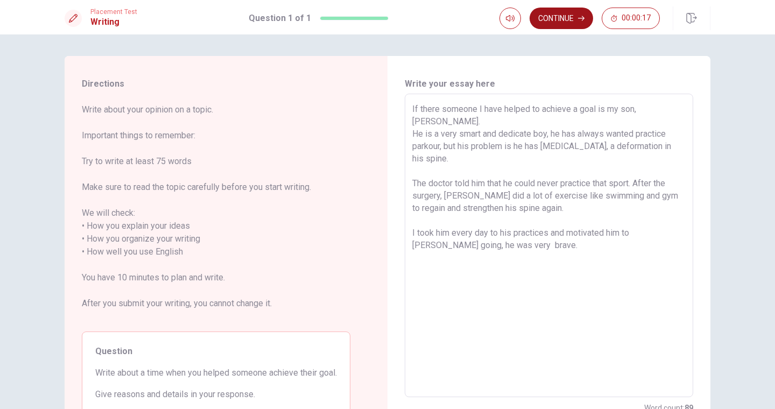
click at [565, 18] on button "Continue" at bounding box center [560, 19] width 63 height 22
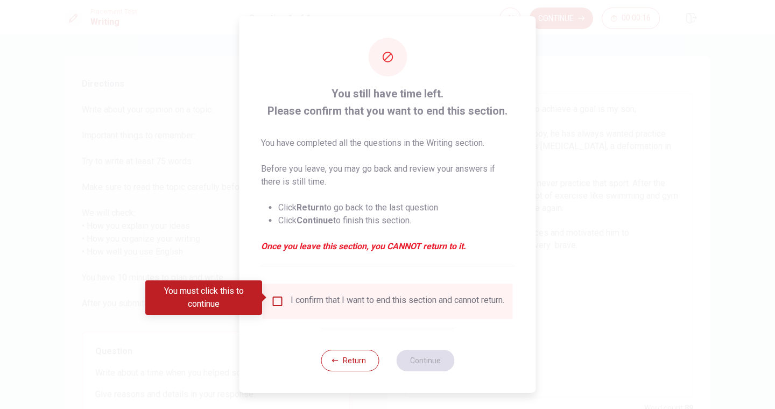
click at [277, 298] on input "You must click this to continue" at bounding box center [277, 301] width 13 height 13
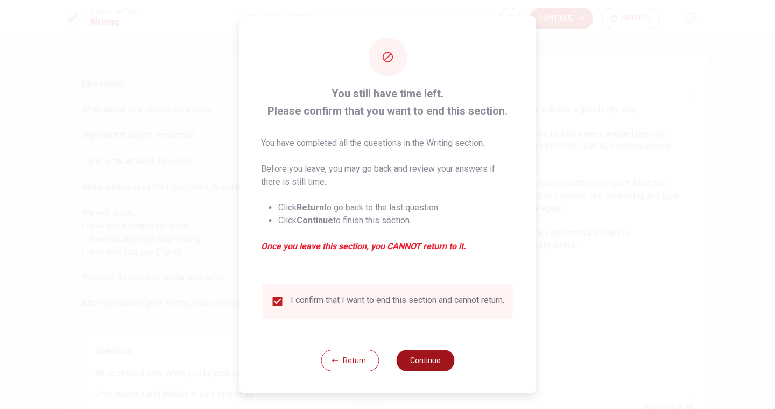
click at [421, 370] on button "Continue" at bounding box center [425, 361] width 58 height 22
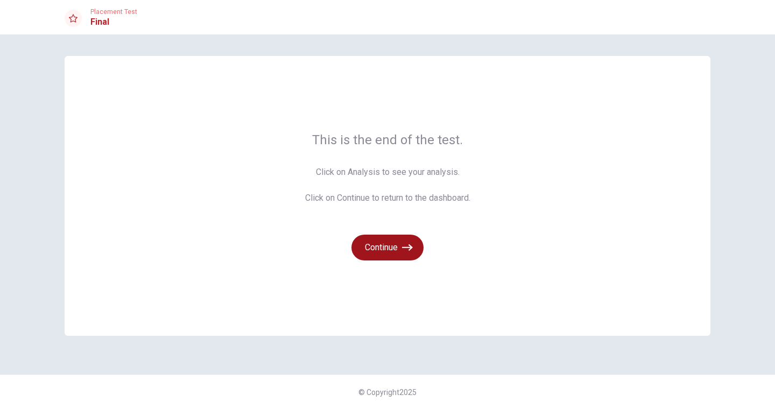
click at [385, 249] on button "Continue" at bounding box center [387, 248] width 72 height 26
